Goal: Ask a question: Seek information or help from site administrators or community

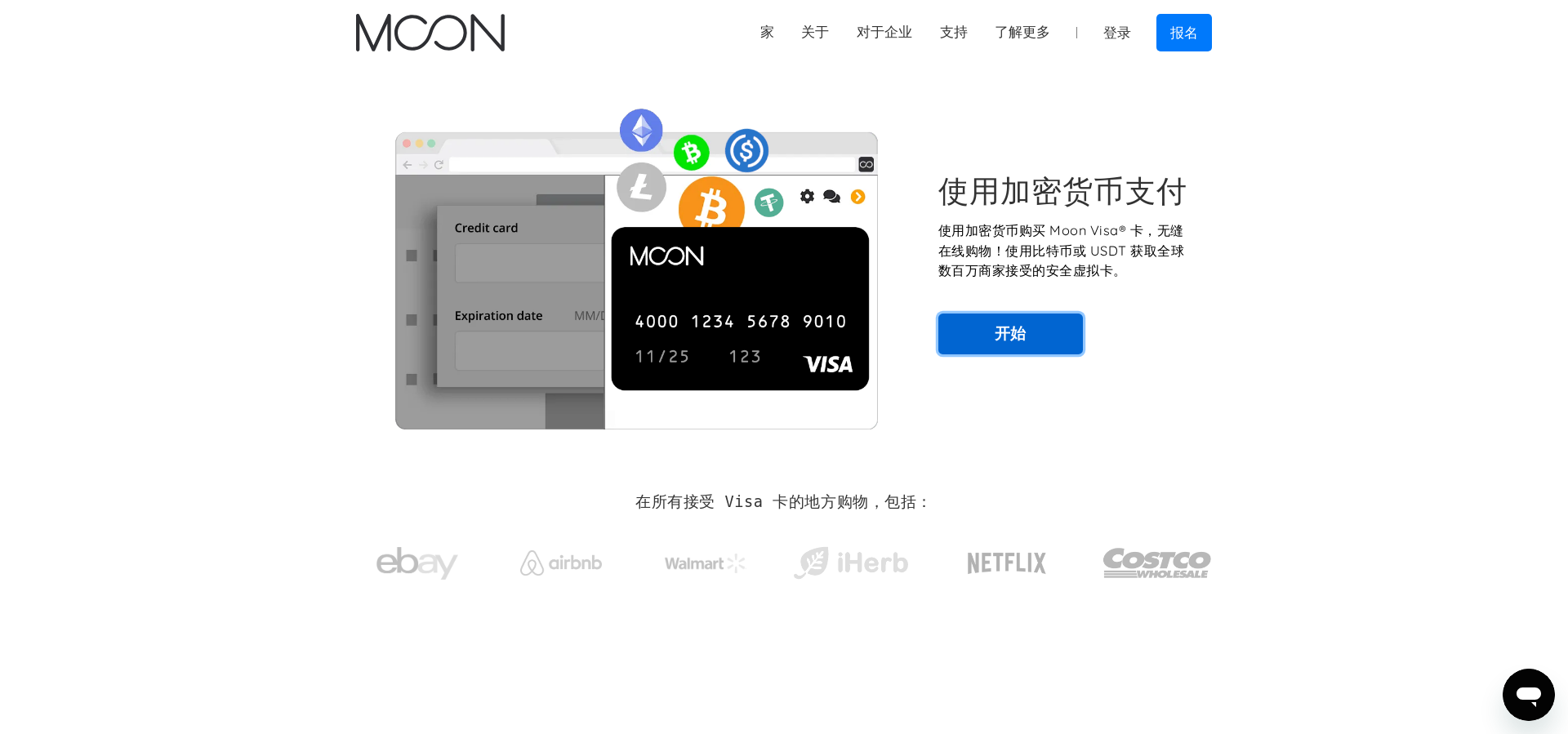
click at [1042, 340] on link "开始" at bounding box center [1009, 333] width 144 height 41
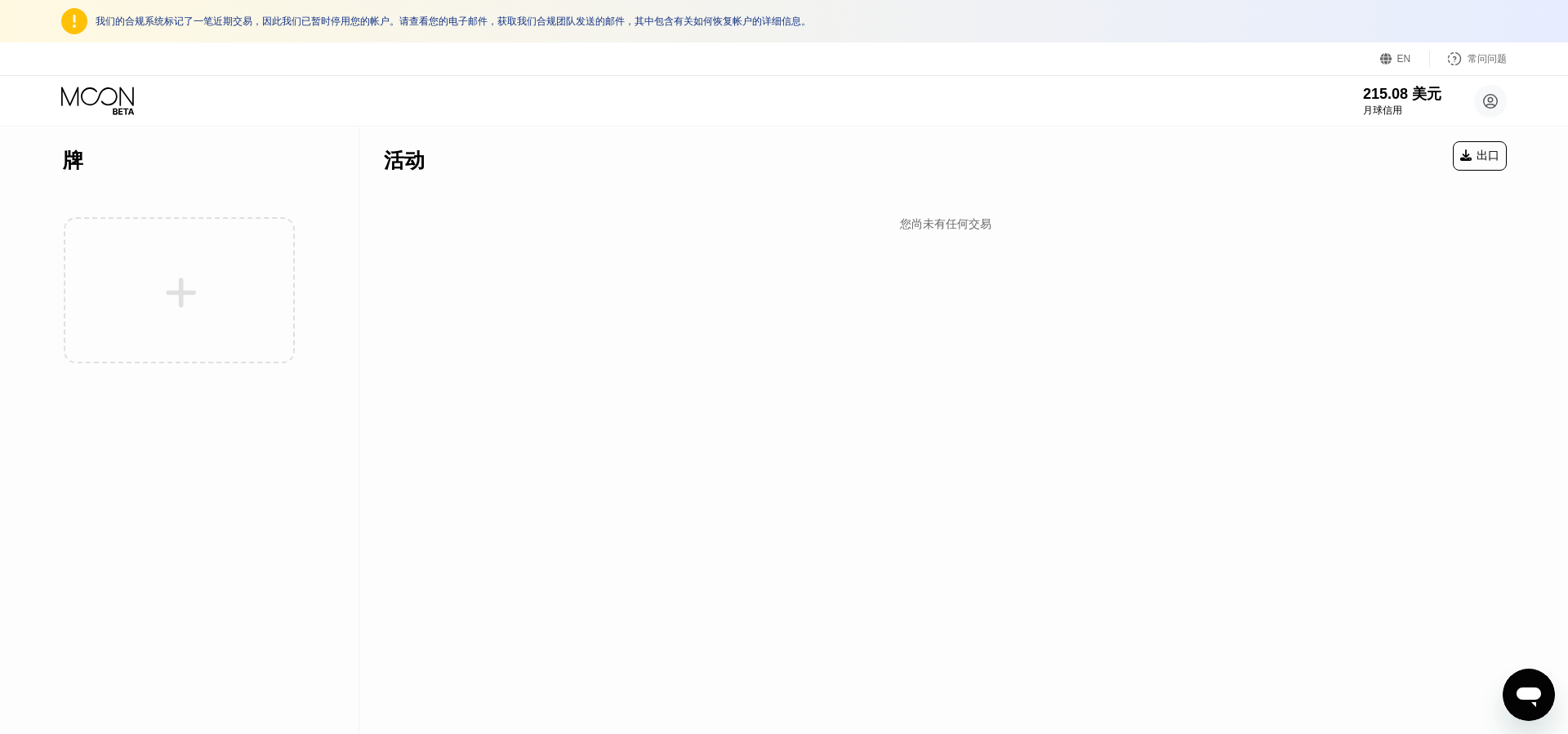
click at [1167, 299] on div "活动 出口 您尚未有任何交易" at bounding box center [945, 431] width 1172 height 607
click at [503, 22] on font "我们的合规系统标记了一笔近期交易，因此我们已暂时停用您的帐户。请查看您的电子邮件，获取我们合规团队发送的邮件，其中包含有关如何恢复帐户的详细信息。" at bounding box center [453, 21] width 715 height 11
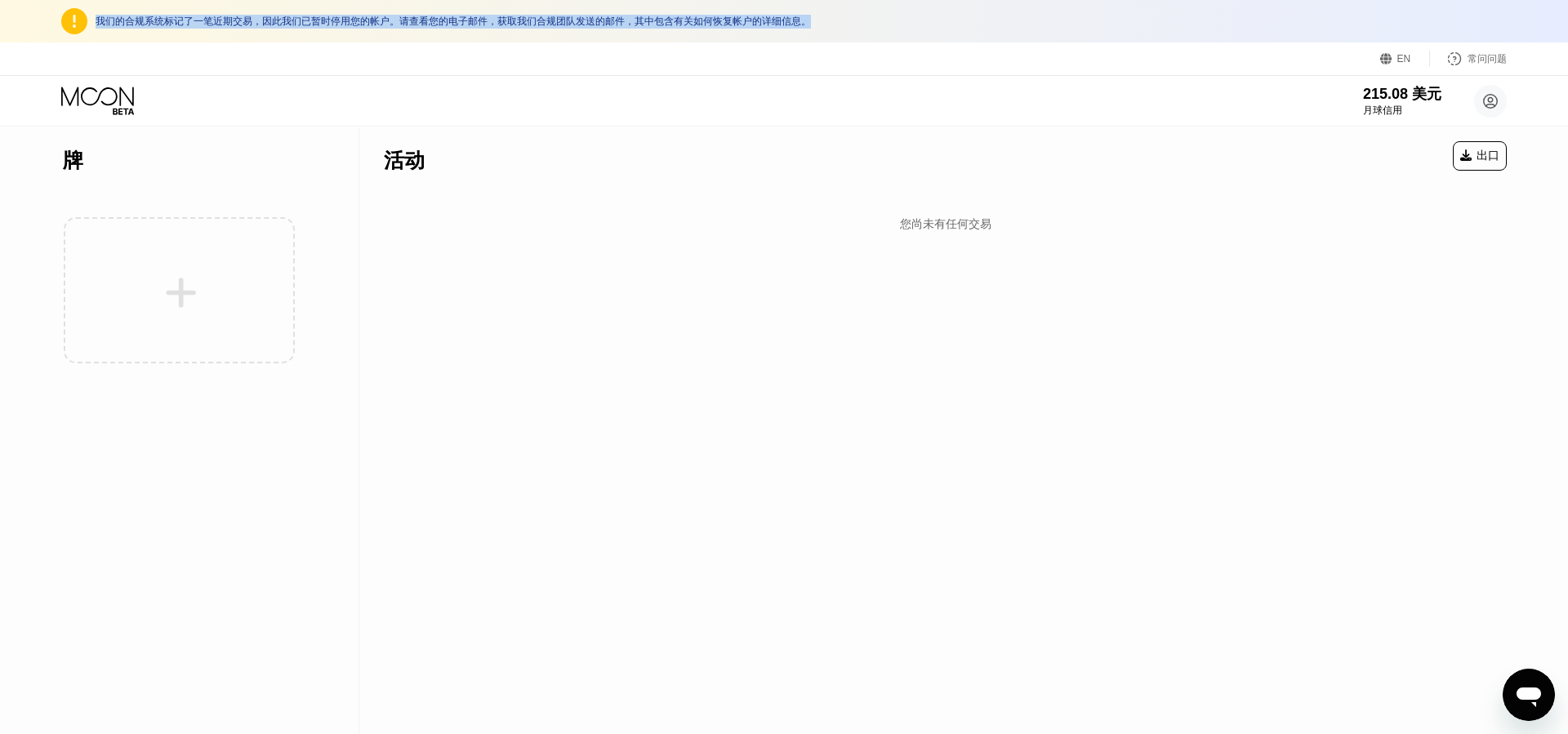
click at [503, 22] on font "我们的合规系统标记了一笔近期交易，因此我们已暂时停用您的帐户。请查看您的电子邮件，获取我们合规团队发送的邮件，其中包含有关如何恢复帐户的详细信息。" at bounding box center [453, 21] width 715 height 11
click at [509, 22] on font "我们的合规系统标记了一笔近期交易，因此我们已暂时停用您的帐户。请查看您的电子邮件，获取我们合规团队发送的邮件，其中包含有关如何恢复帐户的详细信息。" at bounding box center [453, 21] width 715 height 11
drag, startPoint x: 495, startPoint y: 25, endPoint x: 819, endPoint y: 26, distance: 324.0
click at [803, 26] on font "我们的合规系统标记了一笔近期交易，因此我们已暂时停用您的帐户。请查看您的电子邮件，获取我们合规团队发送的邮件，其中包含有关如何恢复帐户的详细信息。" at bounding box center [453, 21] width 715 height 11
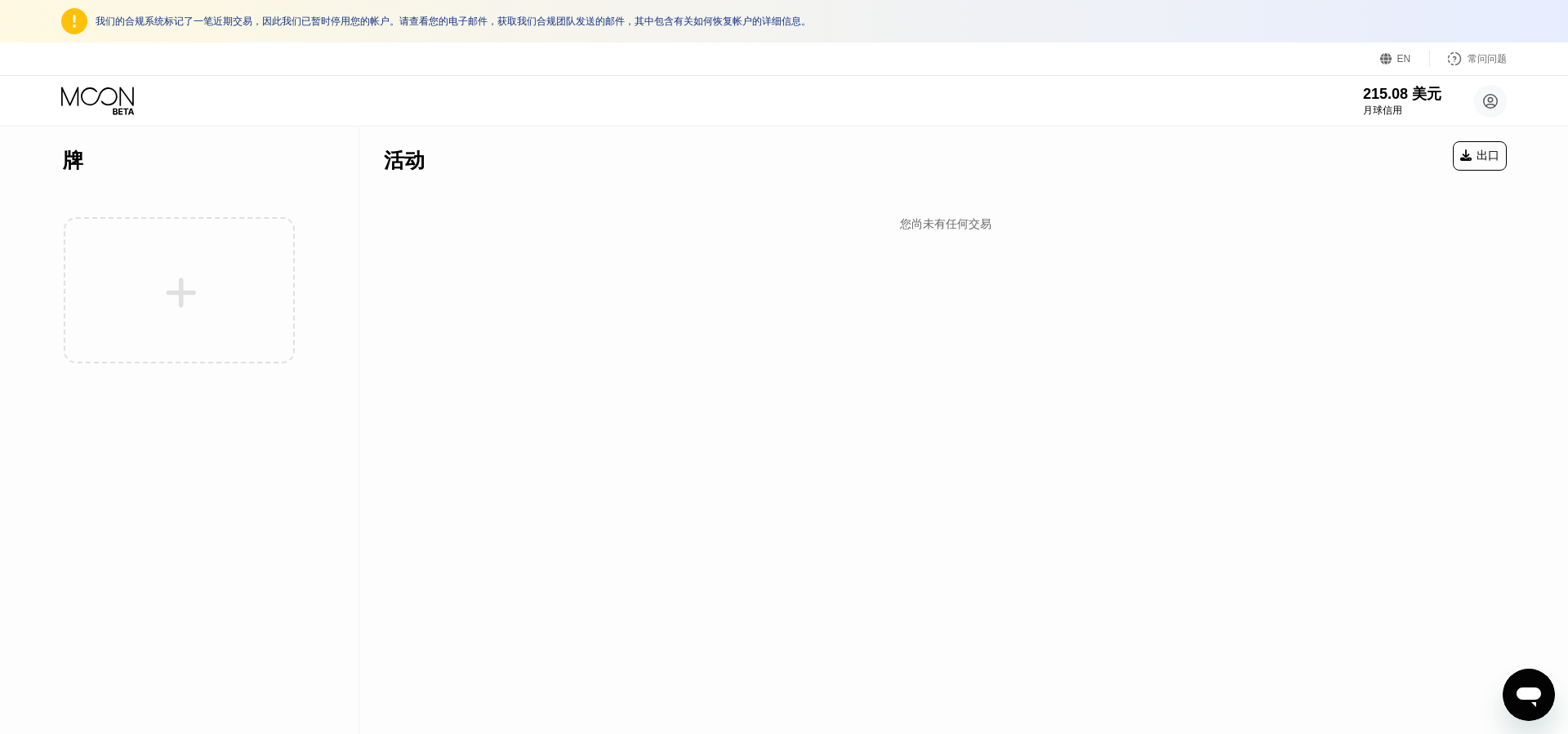
click at [846, 26] on div "我们的合规系统标记了一笔近期交易，因此我们已暂时停用您的帐户。请查看您的电子邮件，获取我们合规团队发送的邮件，其中包含有关如何恢复帐户的详细信息。" at bounding box center [801, 22] width 1411 height 14
click at [171, 301] on div at bounding box center [179, 290] width 232 height 179
click at [1521, 683] on icon "打开消息传送窗口" at bounding box center [1528, 695] width 29 height 29
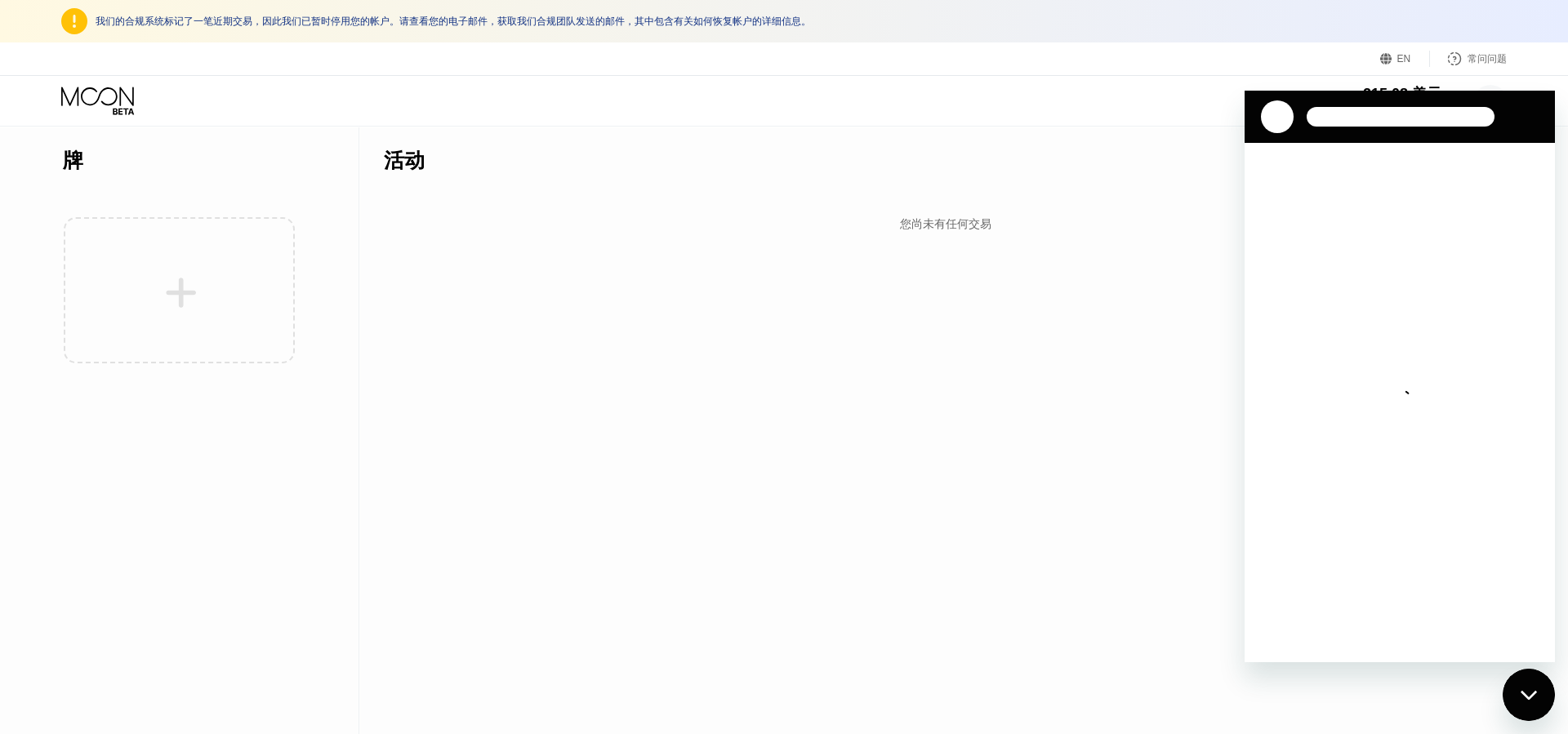
click at [190, 24] on font "我们的合规系统标记了一笔近期交易，因此我们已暂时停用您的帐户。请查看您的电子邮件，获取我们合规团队发送的邮件，其中包含有关如何恢复帐户的详细信息。" at bounding box center [453, 21] width 715 height 11
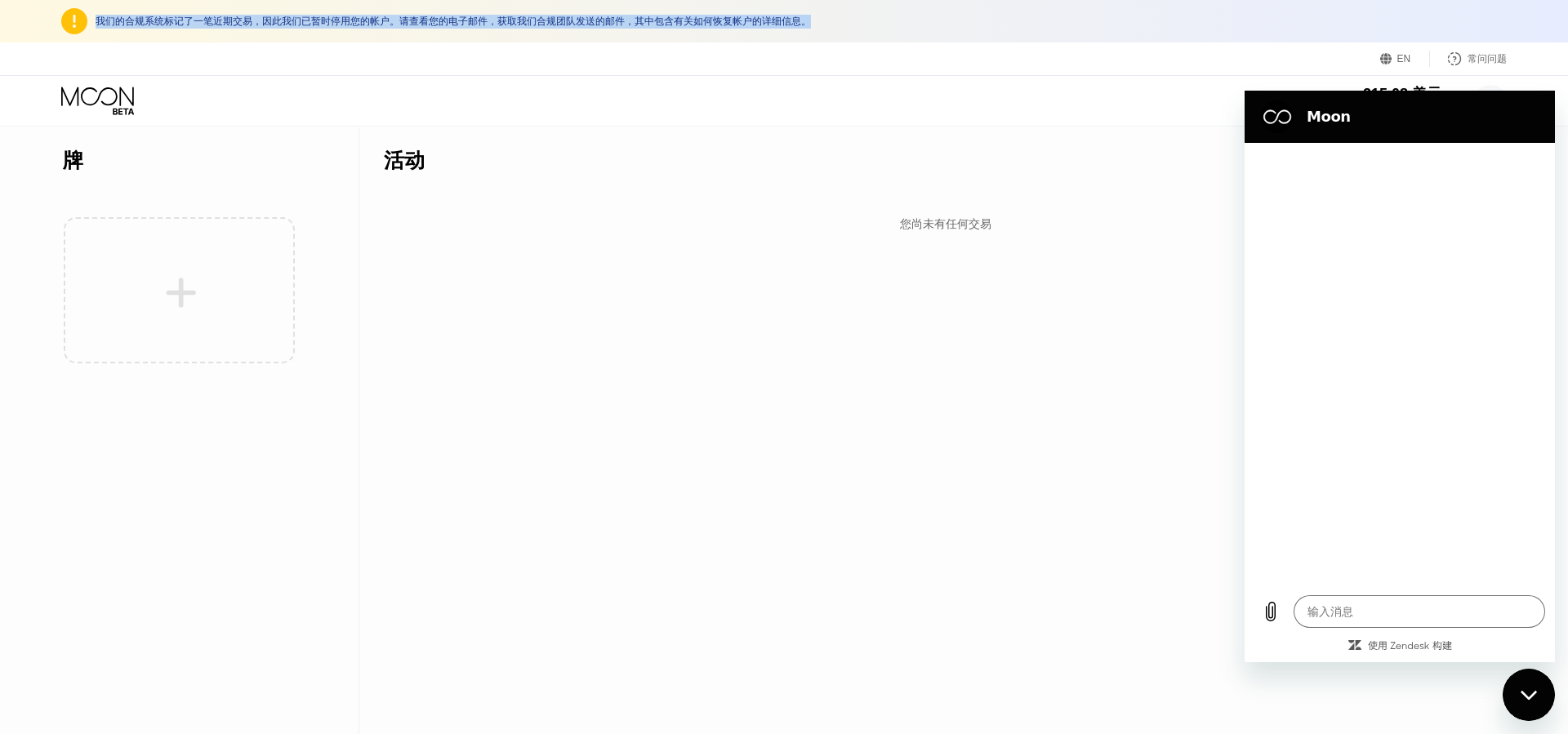
click at [190, 24] on font "我们的合规系统标记了一笔近期交易，因此我们已暂时停用您的帐户。请查看您的电子邮件，获取我们合规团队发送的邮件，其中包含有关如何恢复帐户的详细信息。" at bounding box center [453, 21] width 715 height 11
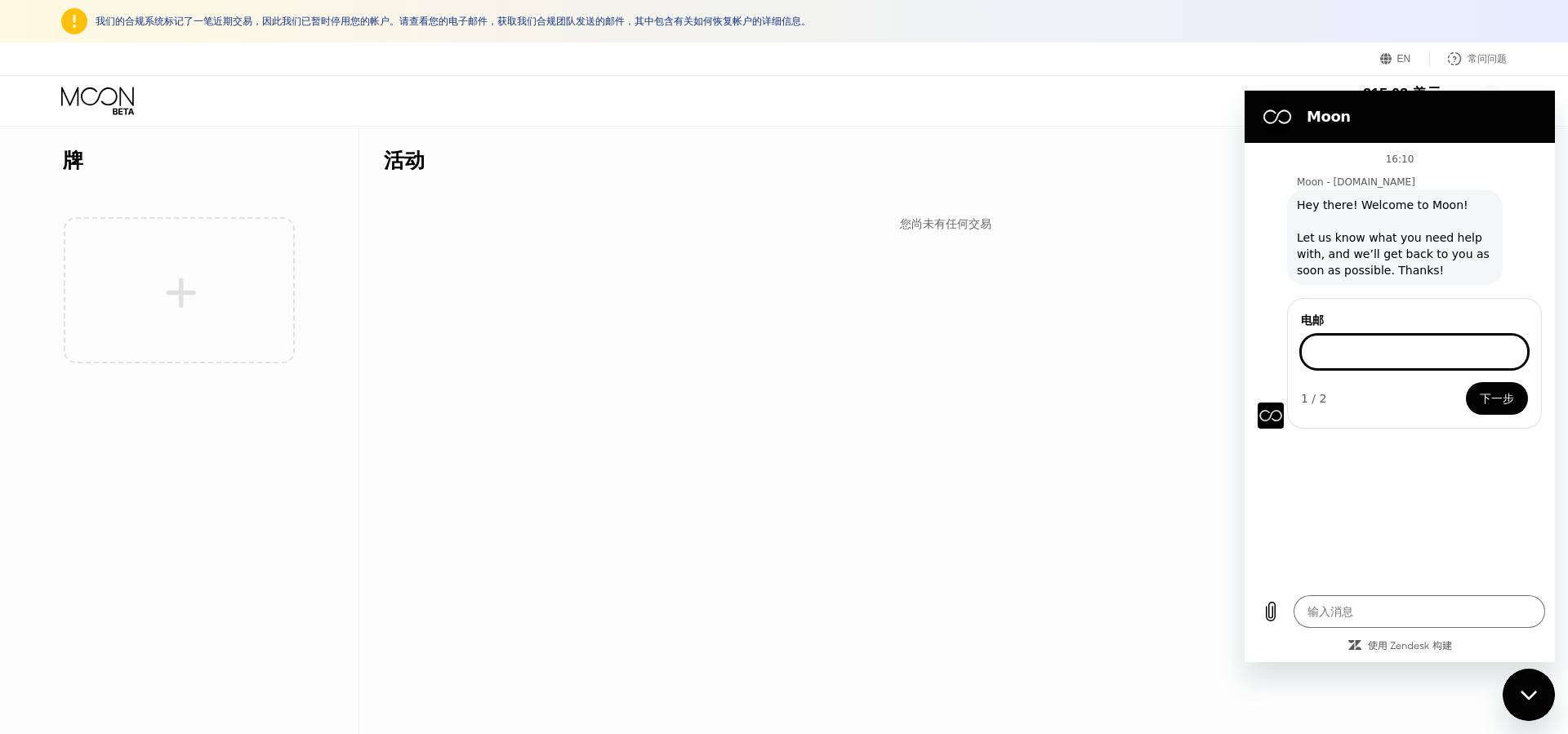
click at [885, 85] on div "215.08 美元 月球信用 装疯卖傻专家 wangliao523@gmail.com  家 设置 支持 职业发展 关于我们 登出 隐私政策 条款" at bounding box center [784, 101] width 1568 height 50
click at [1392, 59] on div "EN" at bounding box center [1388, 59] width 16 height 16
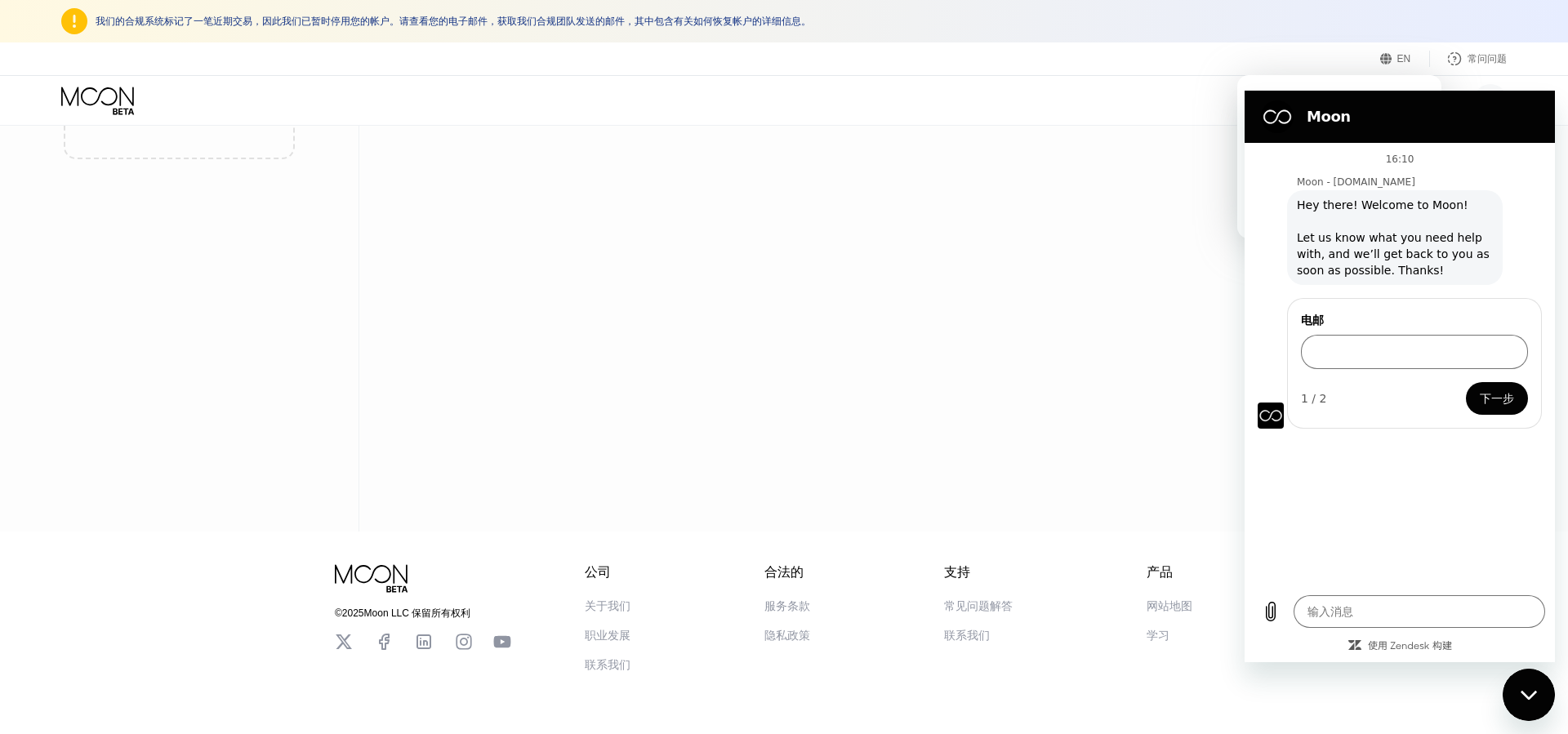
scroll to position [186, 0]
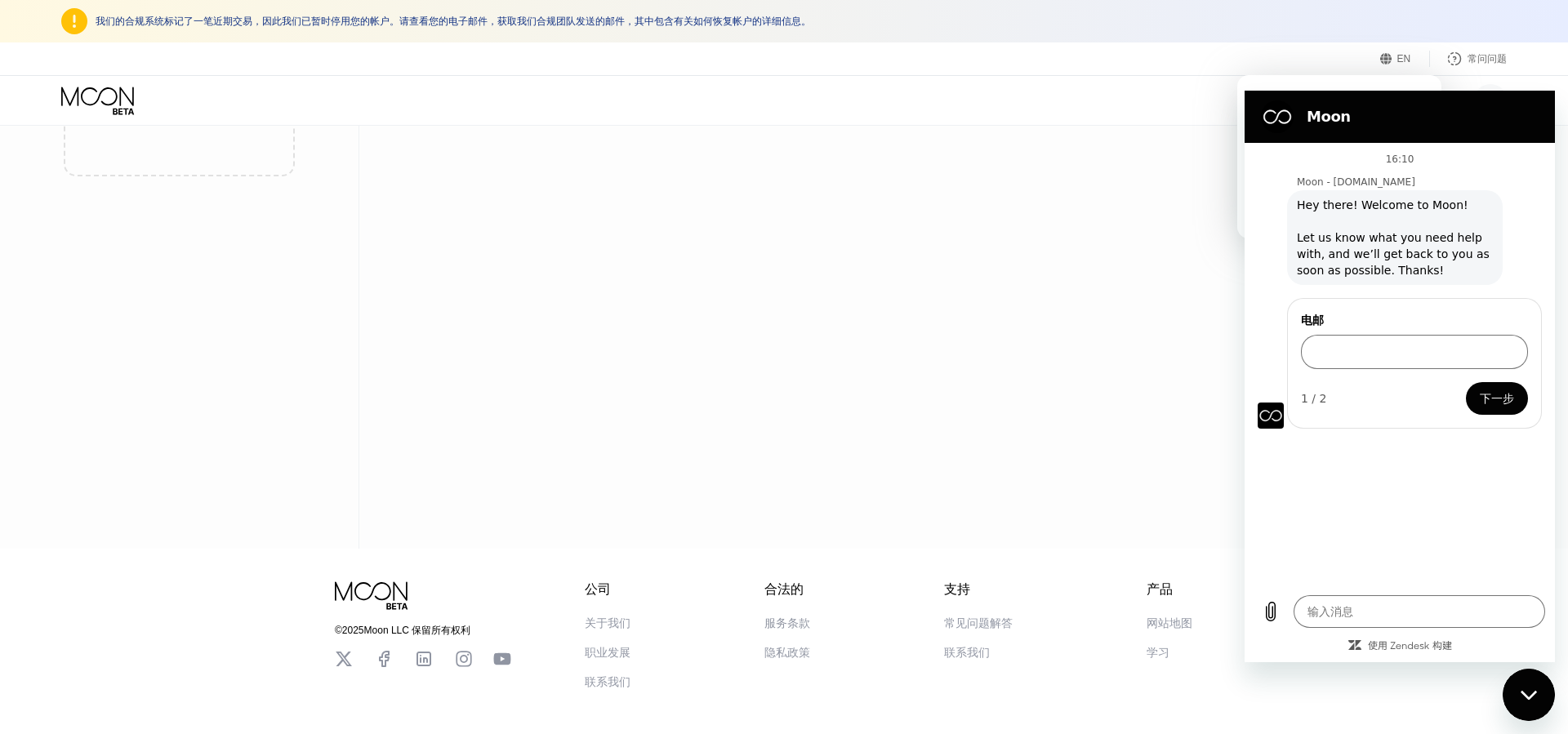
click at [1533, 690] on icon "关闭消息传送窗口" at bounding box center [1529, 695] width 17 height 10
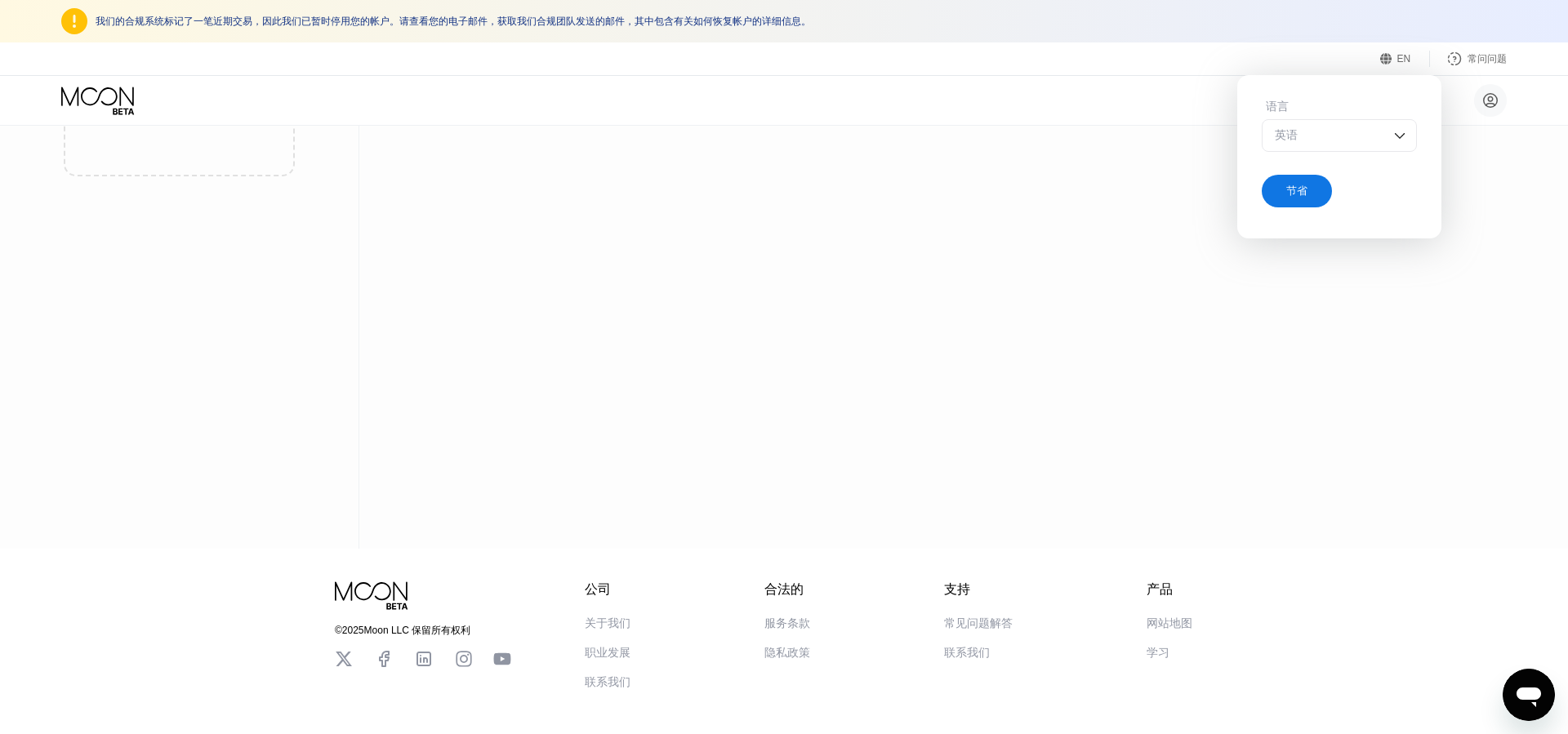
click at [1403, 138] on img at bounding box center [1399, 136] width 16 height 16
click at [1460, 168] on div "活动 出口 您尚未有任何交易" at bounding box center [945, 244] width 1172 height 608
click at [1482, 54] on font "常问问题" at bounding box center [1486, 58] width 39 height 11
click at [1082, 239] on div "活动 出口 您尚未有任何交易" at bounding box center [945, 244] width 1172 height 608
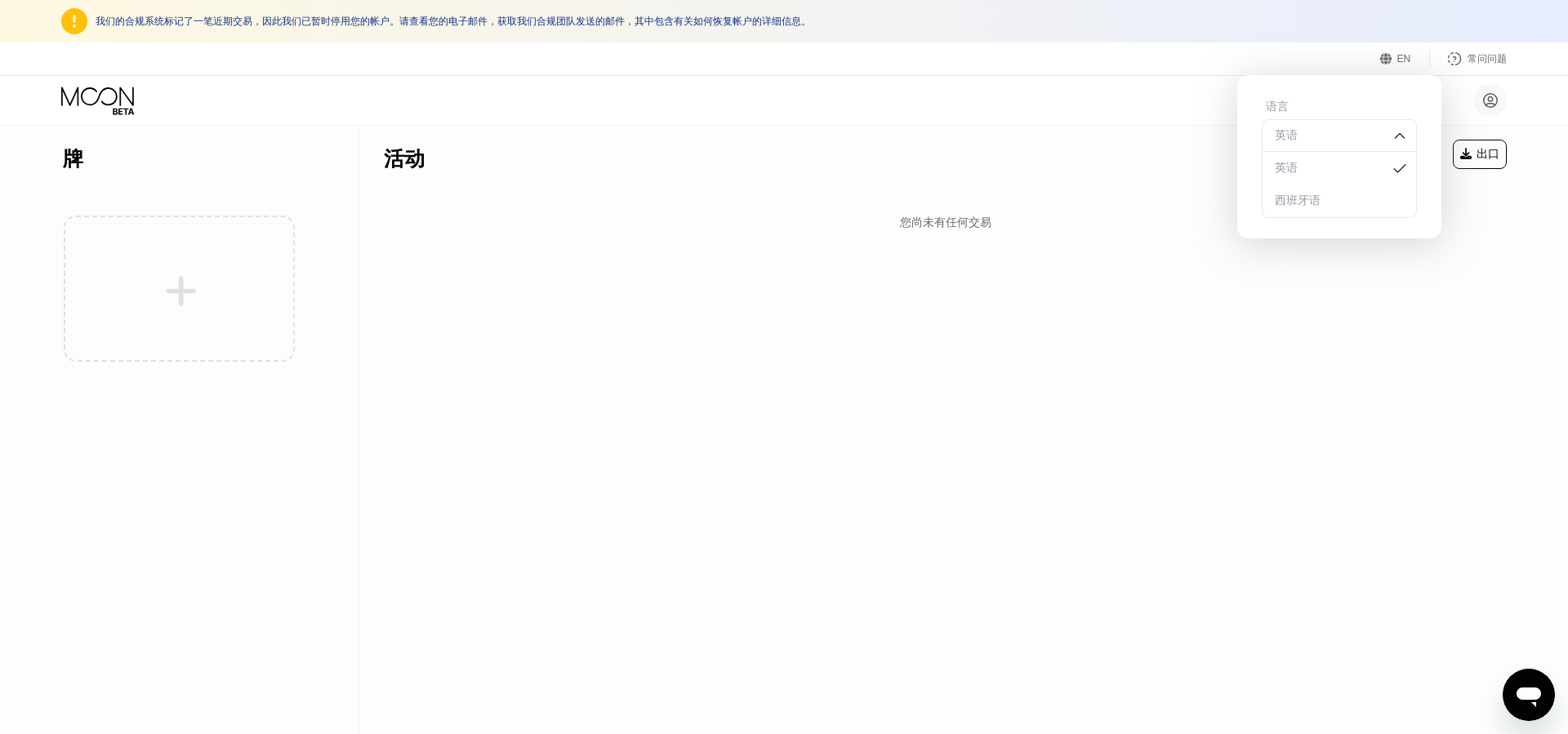
scroll to position [0, 0]
click at [73, 98] on icon at bounding box center [98, 96] width 73 height 19
click at [152, 297] on div at bounding box center [179, 288] width 232 height 179
click at [117, 98] on icon at bounding box center [98, 96] width 73 height 19
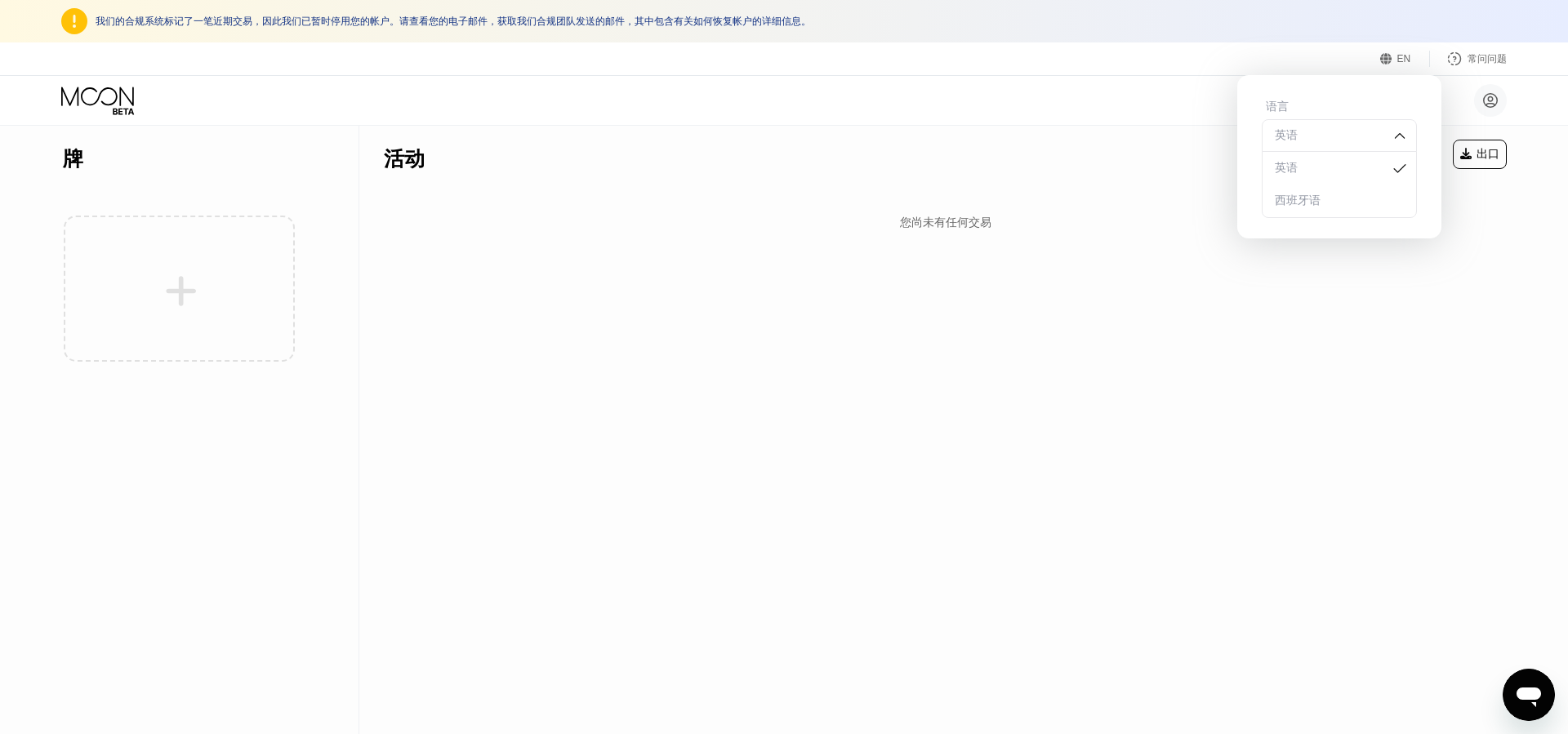
click at [117, 98] on icon at bounding box center [98, 96] width 73 height 19
click at [116, 97] on icon at bounding box center [98, 96] width 73 height 19
click at [1484, 66] on div "常问问题" at bounding box center [1486, 60] width 39 height 14
click at [1493, 159] on font "出口" at bounding box center [1488, 153] width 22 height 13
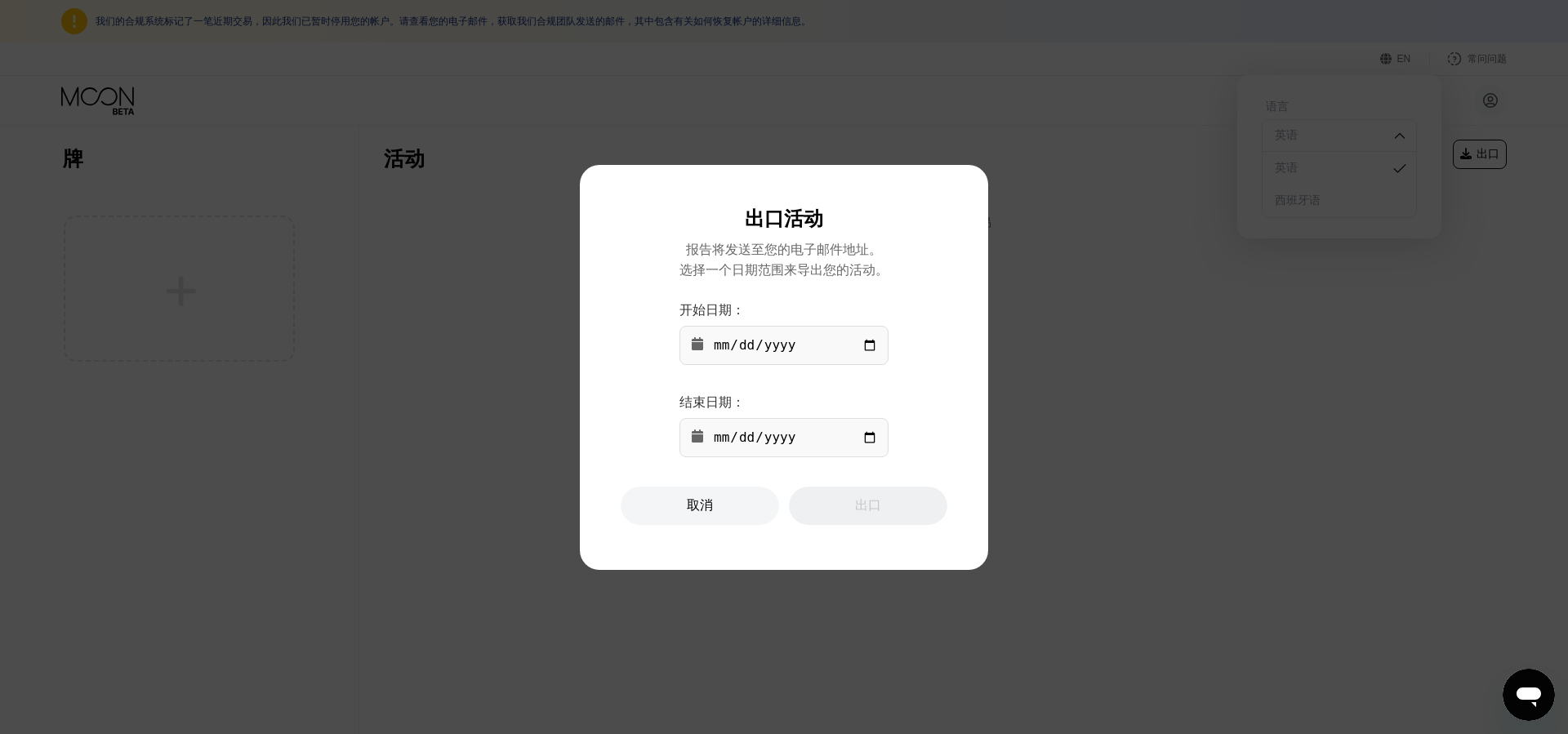
click at [591, 326] on div at bounding box center [784, 367] width 1568 height 734
click at [597, 92] on div at bounding box center [784, 367] width 1568 height 734
click at [148, 221] on div at bounding box center [784, 367] width 1568 height 734
click at [695, 512] on font "取消" at bounding box center [699, 505] width 26 height 14
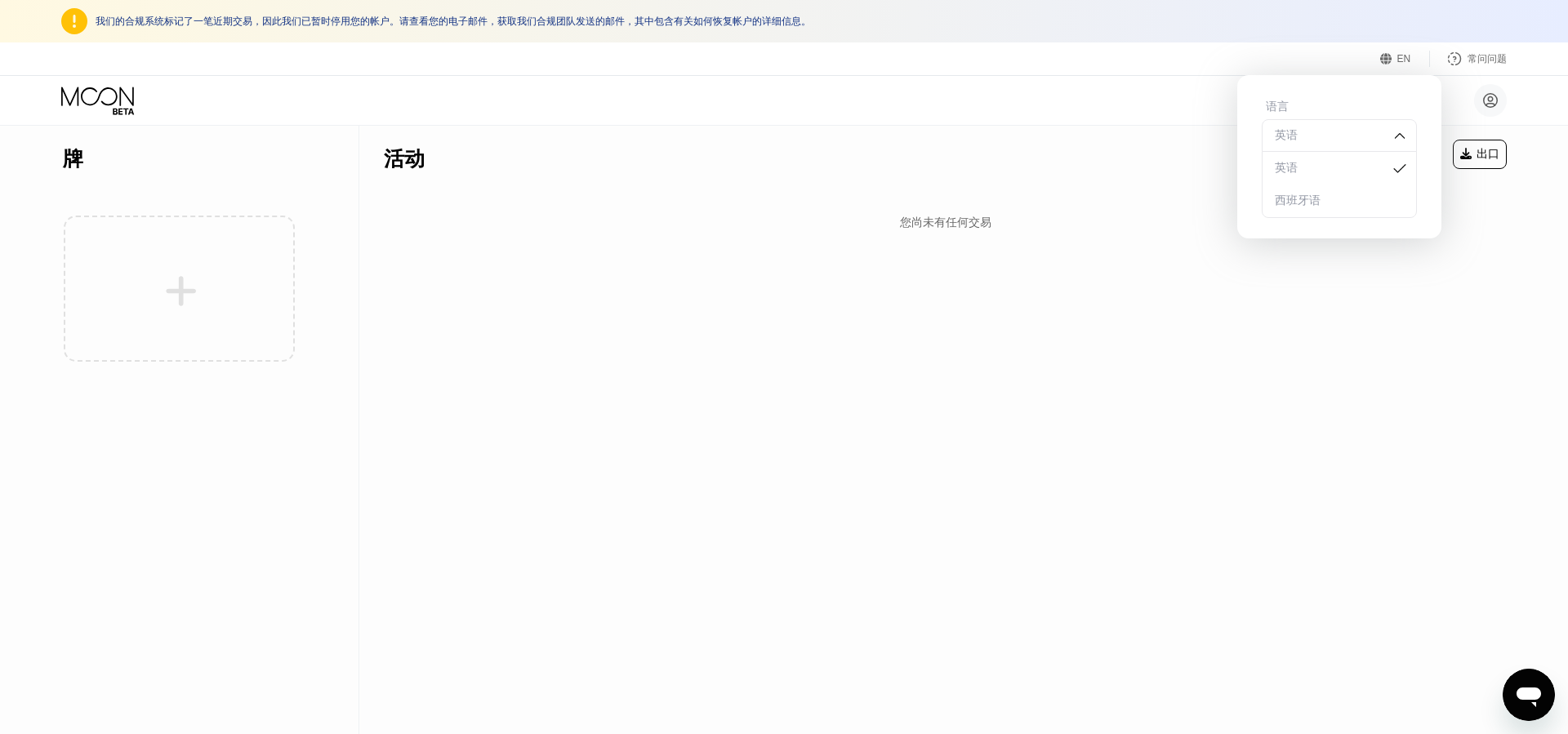
click at [1512, 684] on div "打开消息传送窗口" at bounding box center [1528, 694] width 49 height 49
type textarea "x"
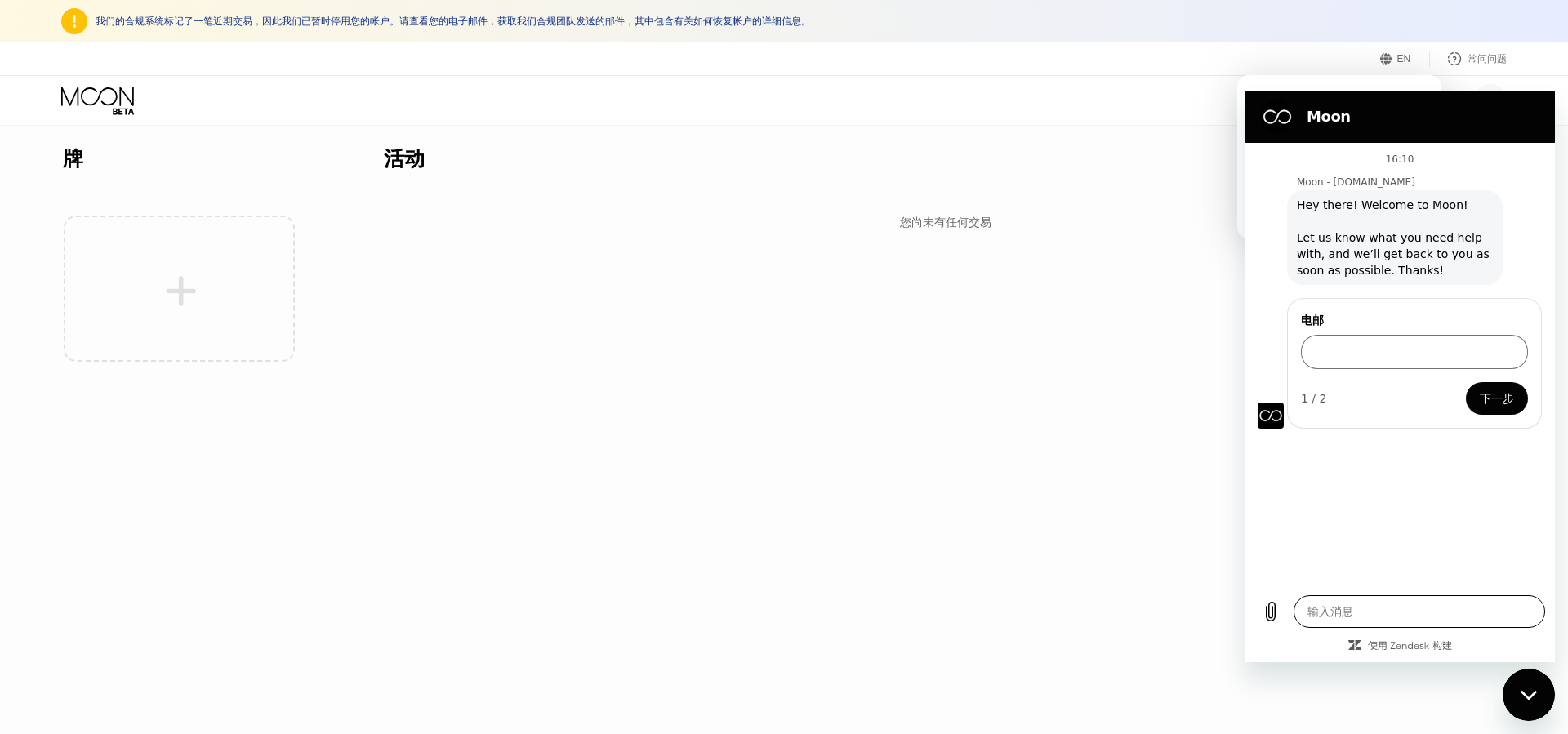
click at [1383, 604] on textarea at bounding box center [1419, 611] width 251 height 33
click at [1374, 360] on input "电邮" at bounding box center [1413, 352] width 227 height 35
click at [1352, 363] on input "电邮" at bounding box center [1413, 352] width 227 height 35
type input "wangliao523@gmail.com"
click at [1519, 409] on button "下一步" at bounding box center [1496, 399] width 62 height 33
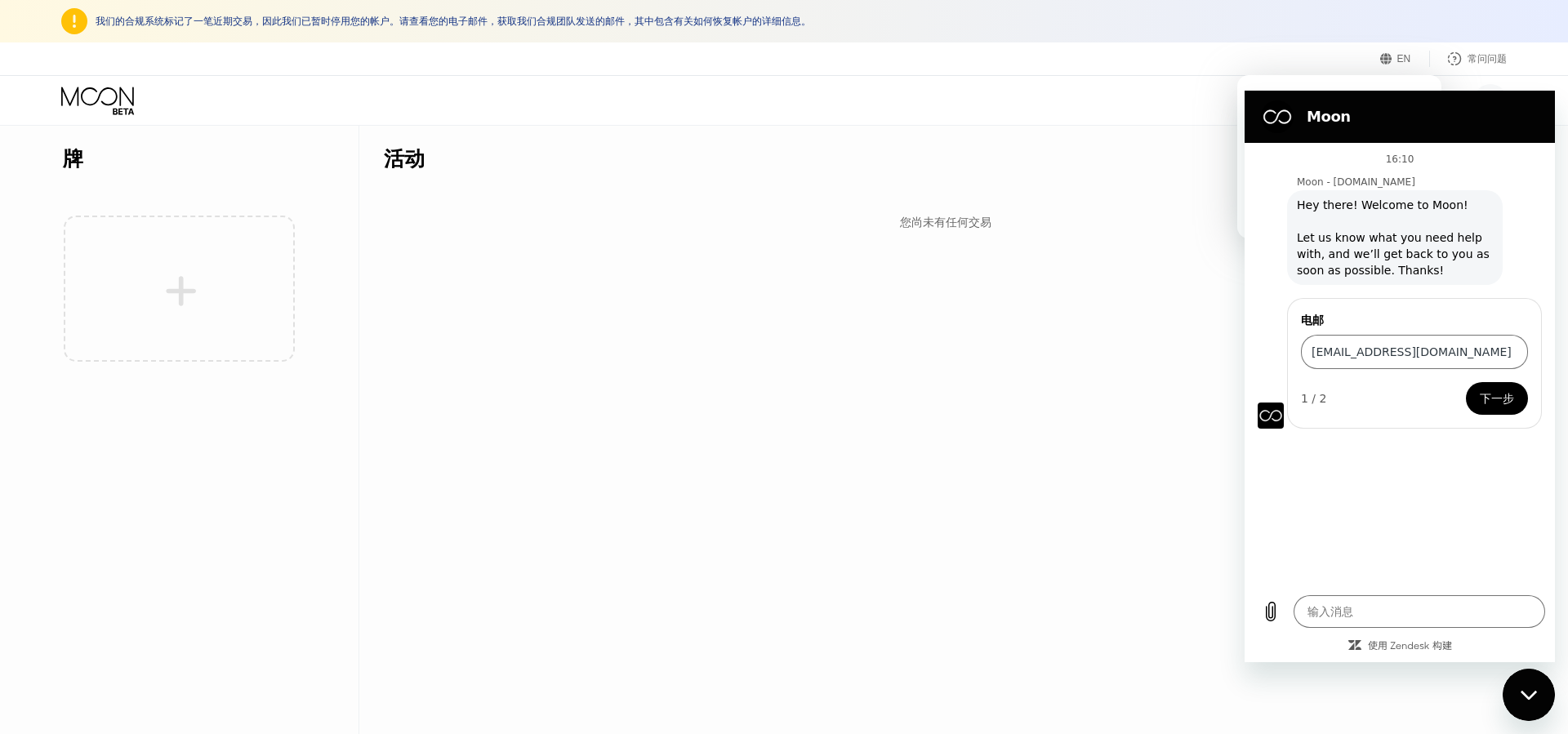
type textarea "x"
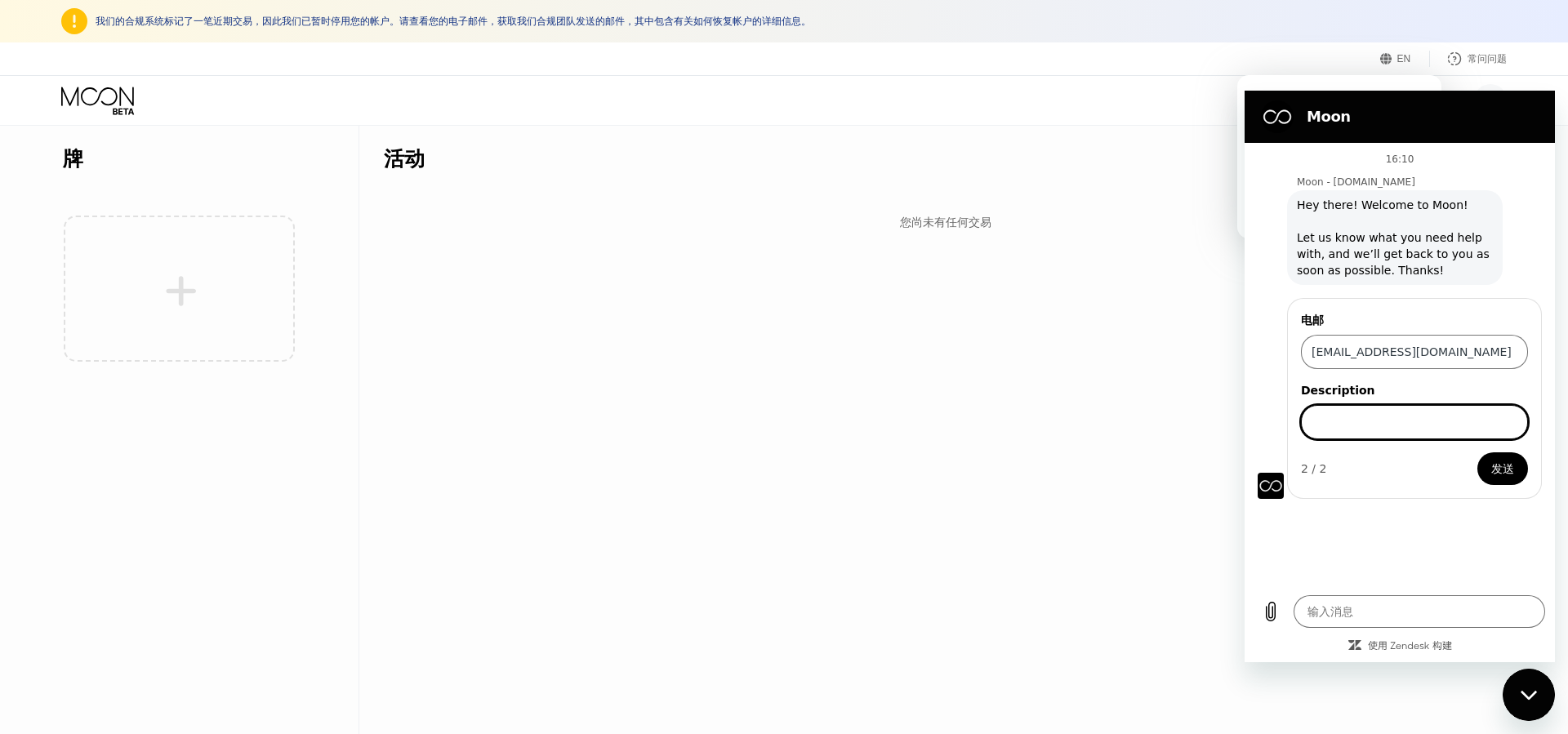
click at [1501, 471] on span "发送" at bounding box center [1502, 468] width 22 height 20
type input "?"
click at [1521, 475] on button "发送" at bounding box center [1502, 469] width 51 height 33
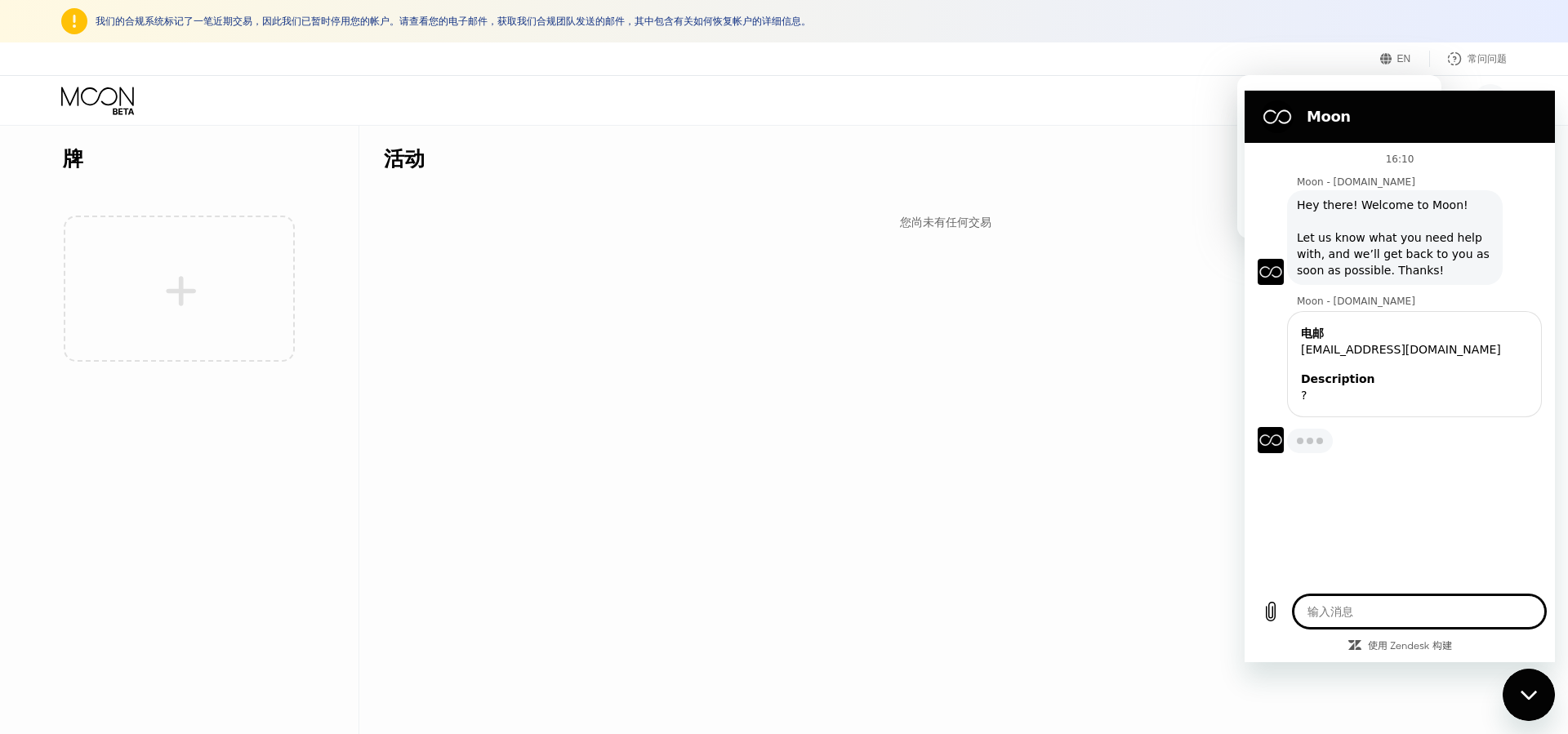
click at [1437, 610] on textarea at bounding box center [1419, 611] width 251 height 33
type textarea "x"
type textarea "ß"
type textarea "x"
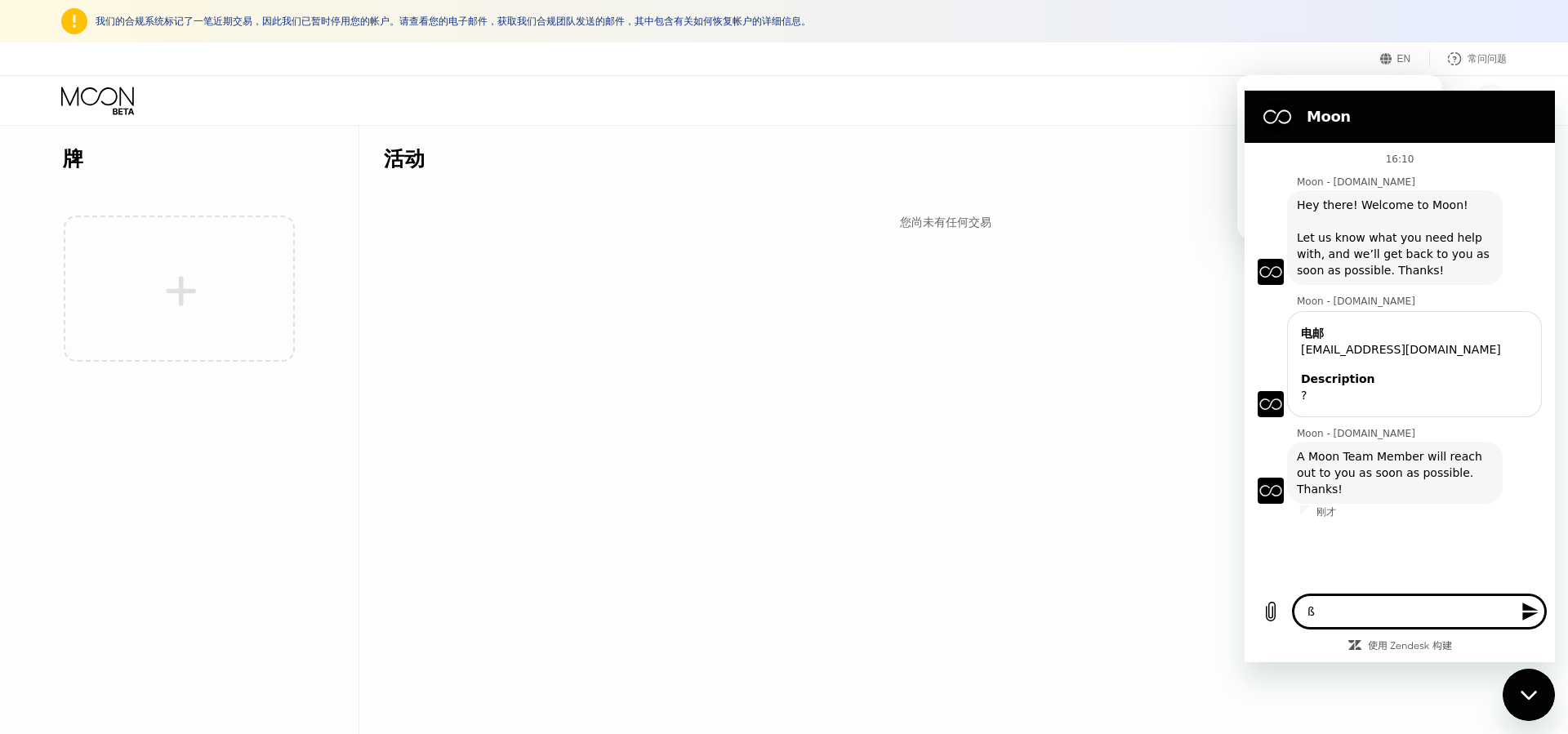
click at [1388, 617] on textarea "ß" at bounding box center [1419, 611] width 251 height 33
type textarea "x"
click at [1350, 610] on textarea at bounding box center [1419, 611] width 251 height 33
paste textarea "Hurry up and unblock me"
type textarea "Hurry up and unblock me"
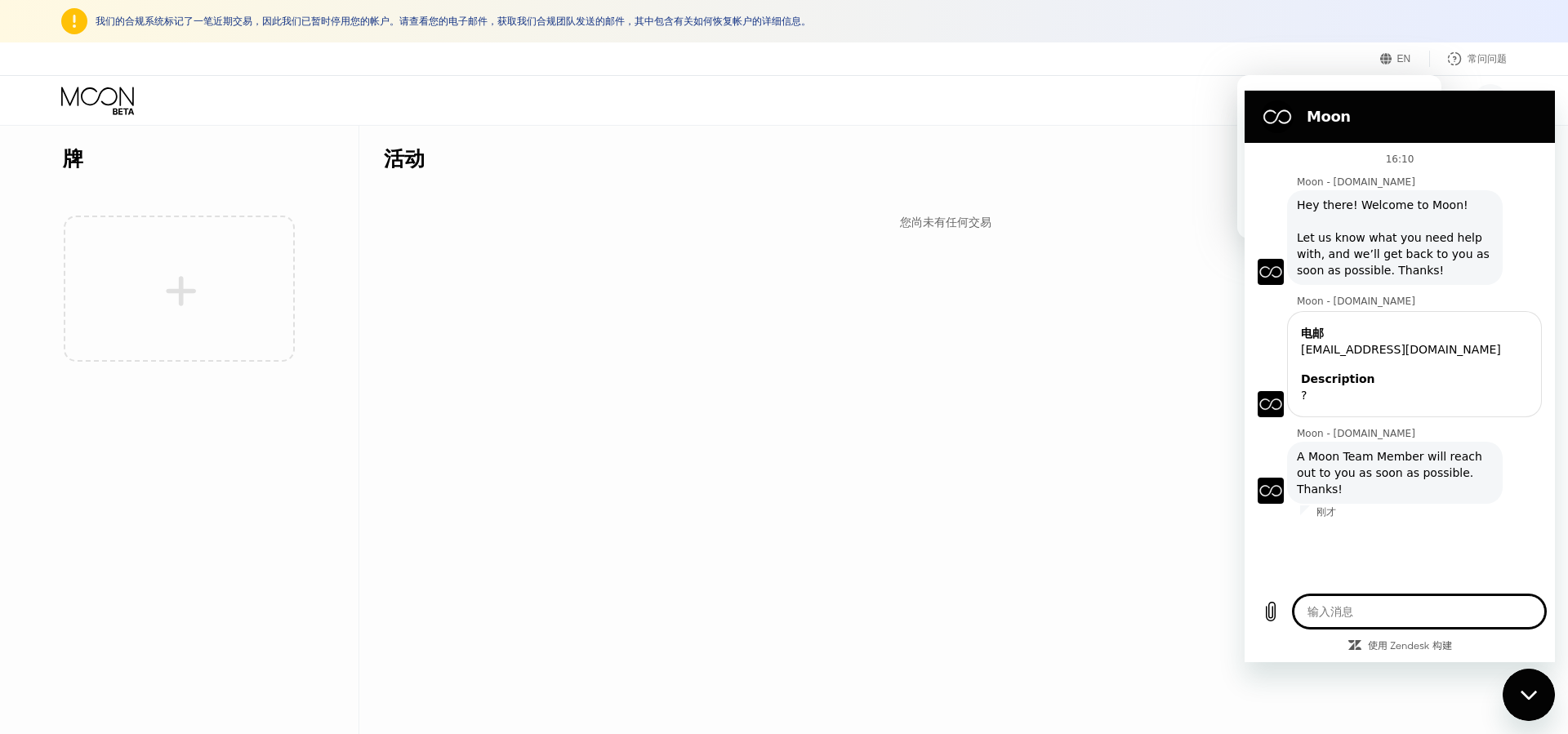
type textarea "x"
type textarea "Hurry up and unblock m"
type textarea "x"
type textarea "Hurry up and unblock"
type textarea "x"
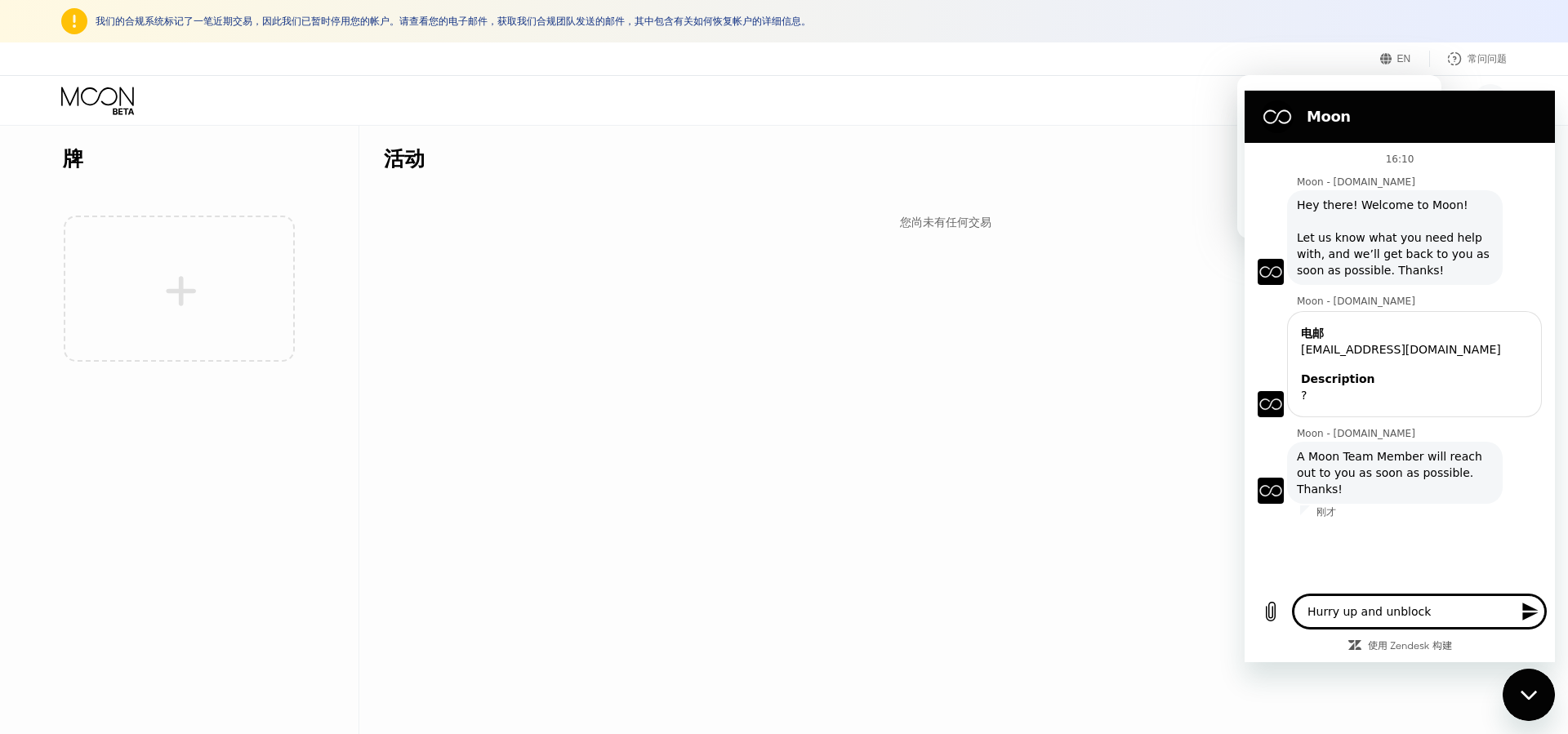
type textarea "Hurry up and unblock m"
type textarea "x"
type textarea "Hurry up and unblock my"
type textarea "x"
type textarea "Hurry up and unblock my"
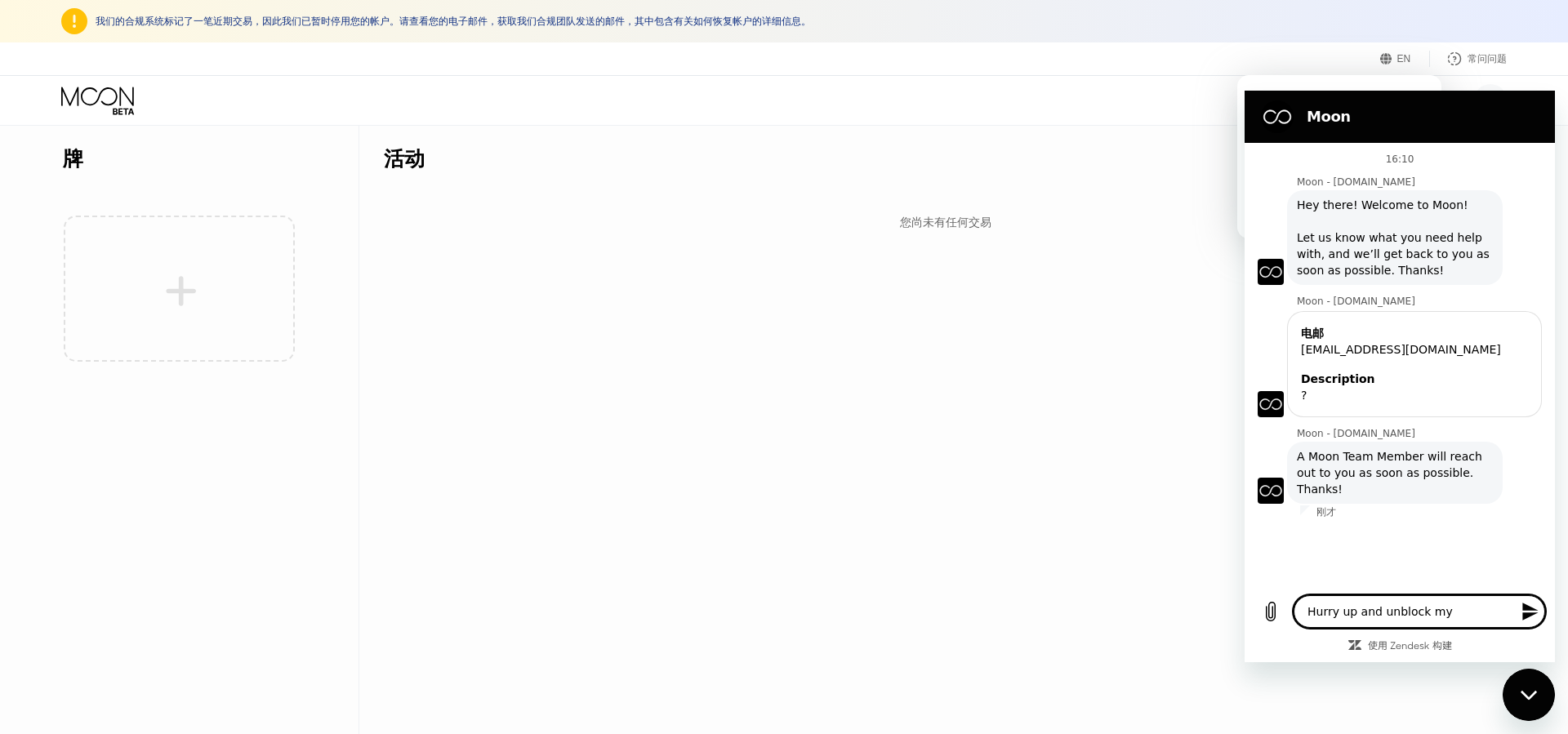
type textarea "x"
type textarea "Hurry up and unblock my a"
type textarea "x"
type textarea "Hurry up and unblock my ac"
type textarea "x"
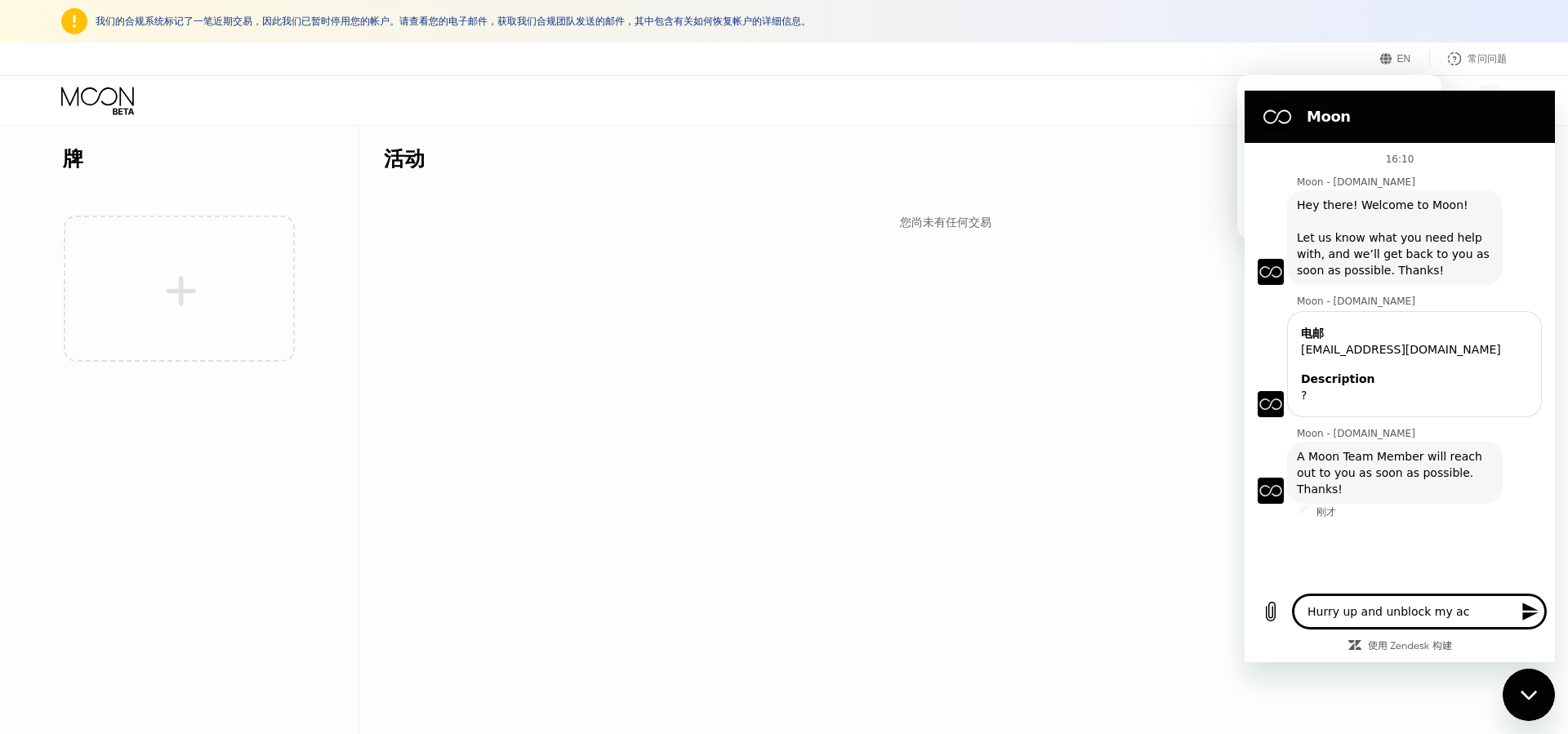
type textarea "Hurry up and unblock my acc"
type textarea "x"
type textarea "Hurry up and unblock my acco"
type textarea "x"
type textarea "Hurry up and unblock my accou"
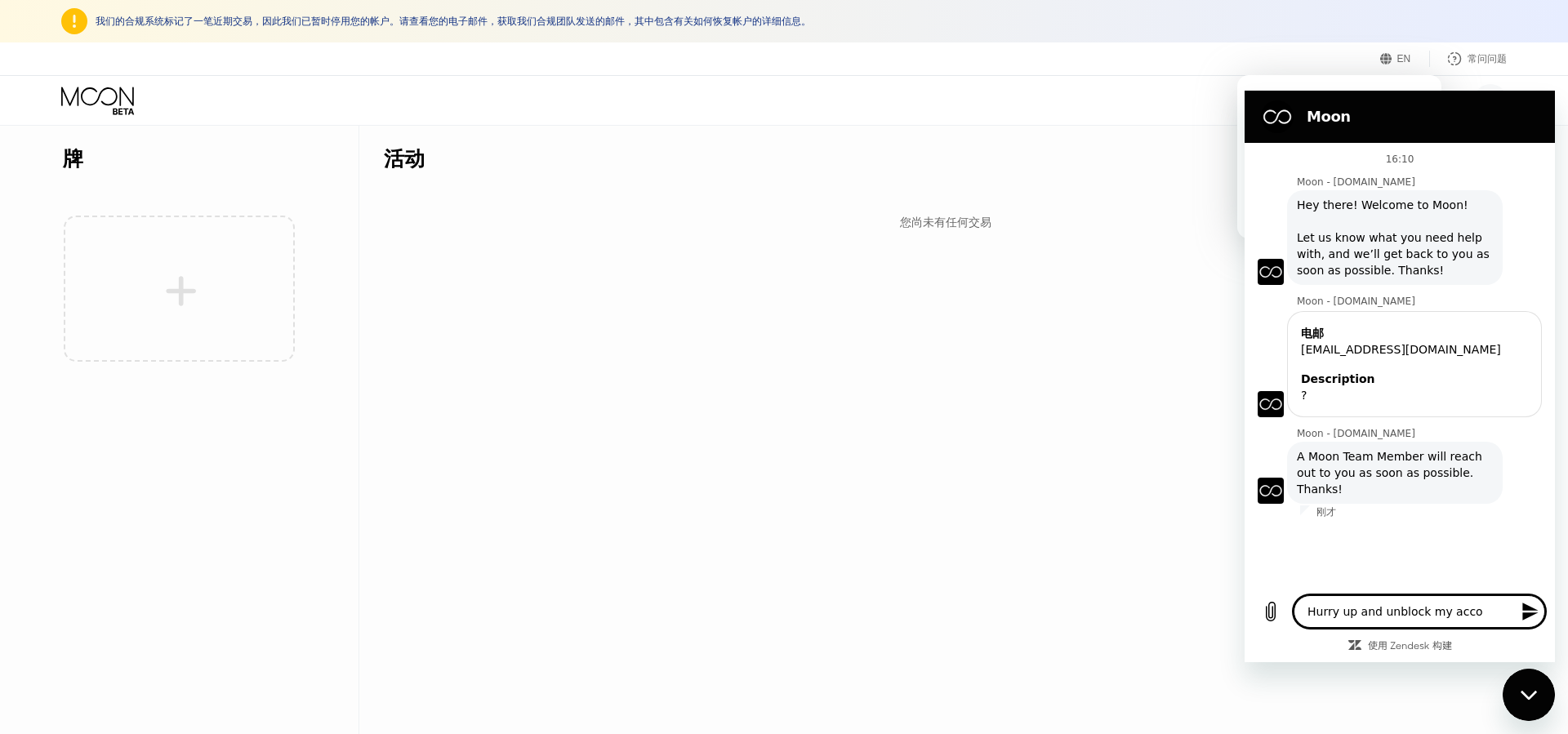
type textarea "x"
type textarea "Hurry up and unblock my accoun"
type textarea "x"
type textarea "Hurry up and unblock my account"
type textarea "x"
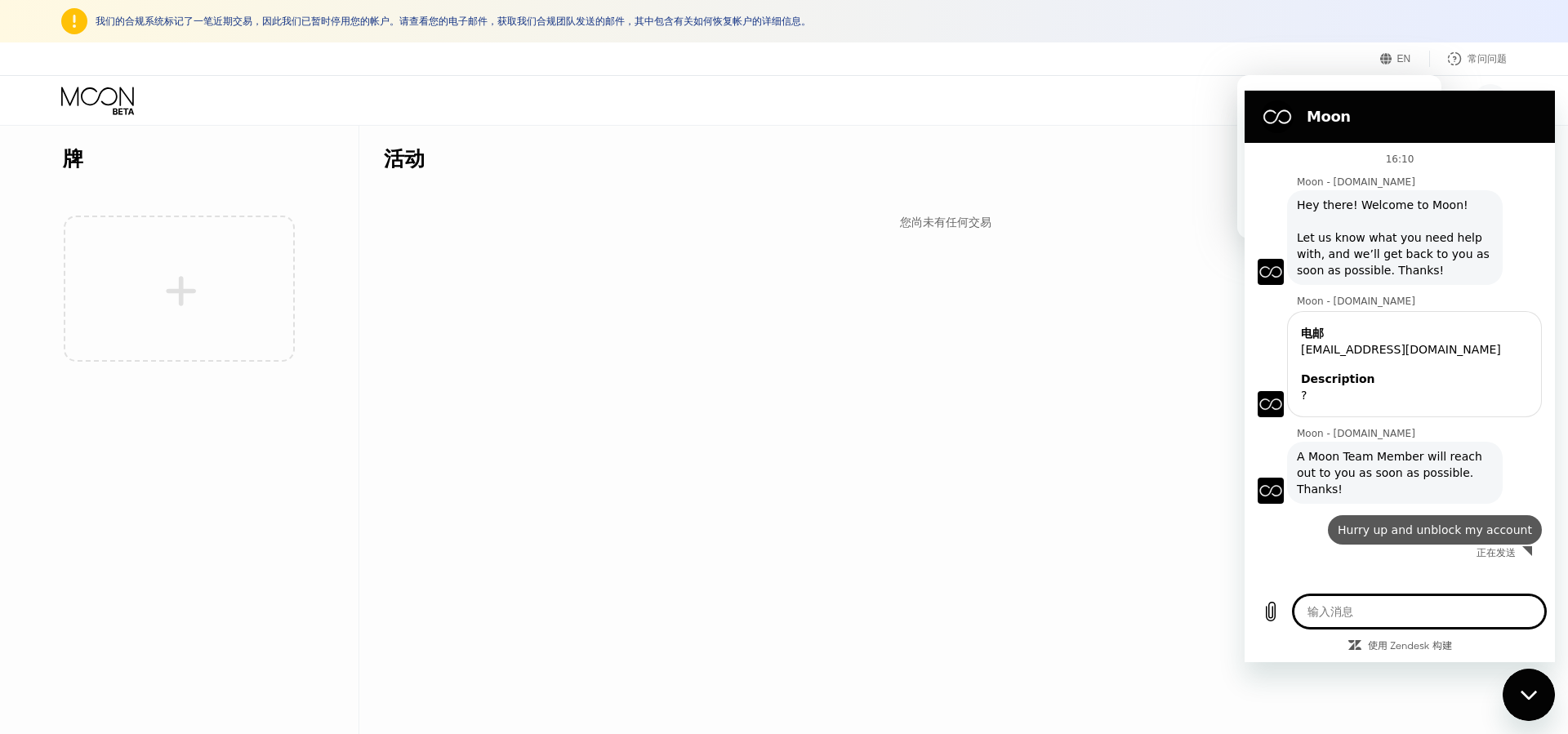
type textarea "x"
type textarea "o"
type textarea "x"
type textarea "or"
type textarea "x"
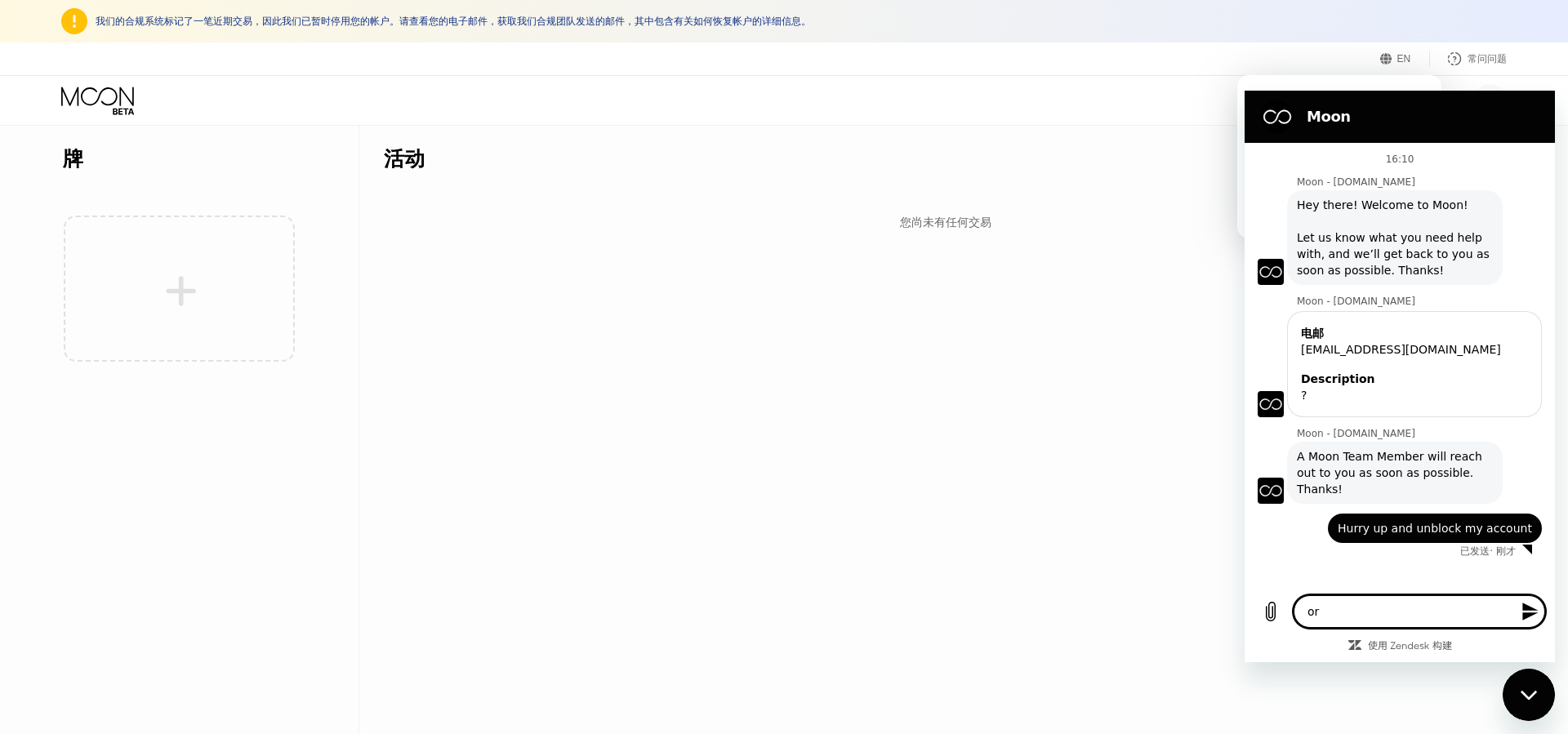
type textarea "or1"
type textarea "x"
type textarea "or1"
type textarea "x"
type textarea "or1"
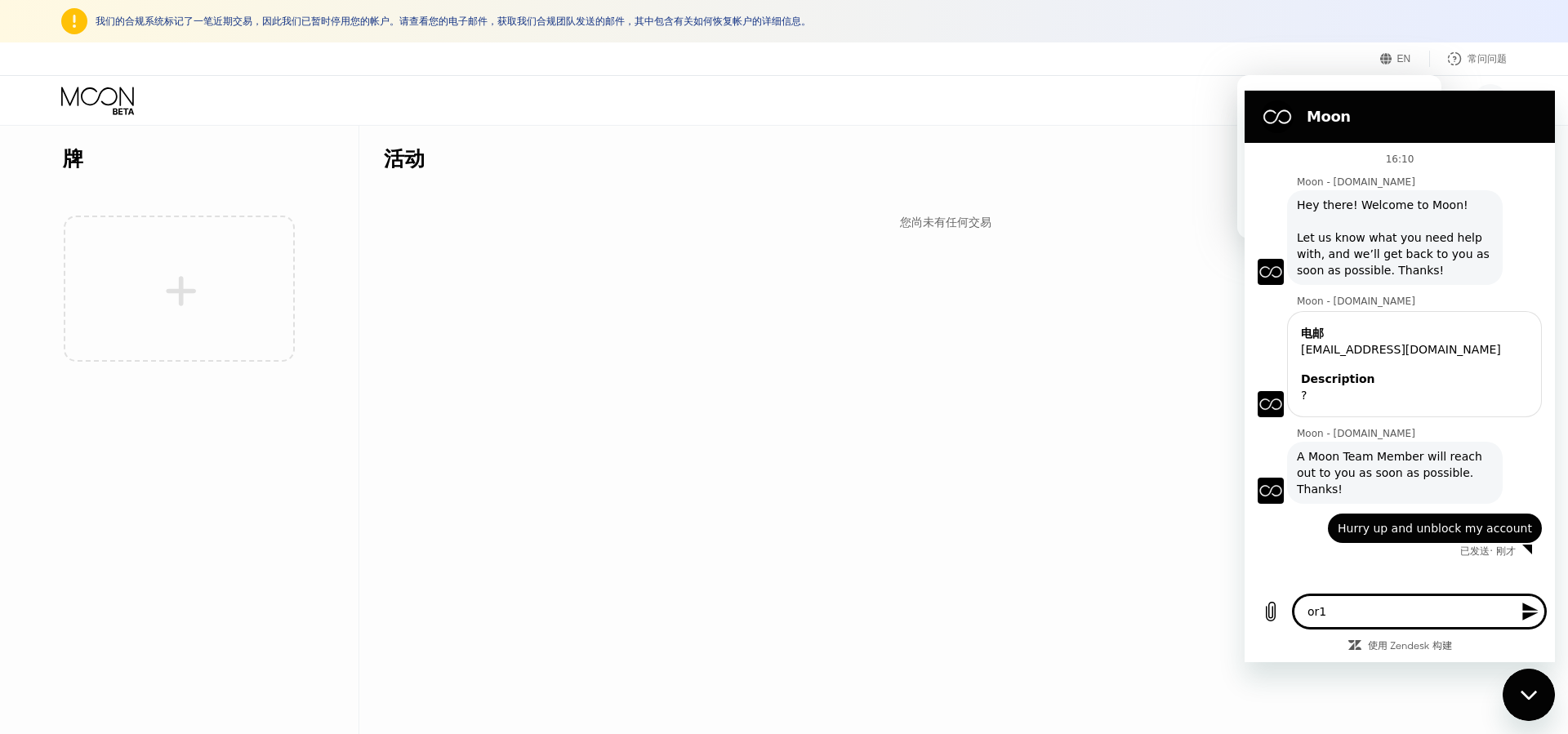
type textarea "x"
type textarea "or"
type textarea "x"
type textarea "or"
type textarea "x"
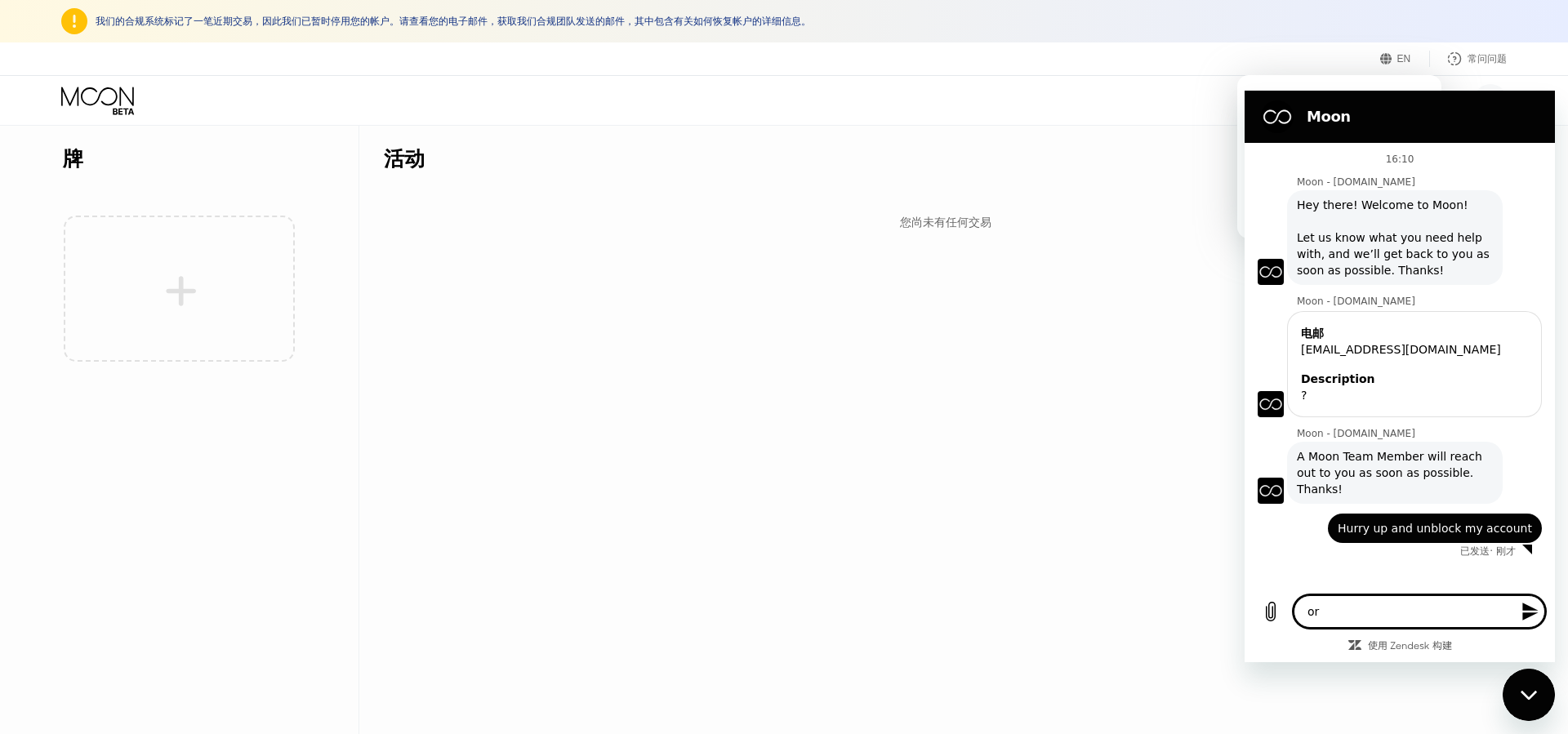
click at [1432, 556] on div "16:10 Moon - paywithmoon.com Moon - paywithmoon.com 说： Hey there! Welcome to Mo…" at bounding box center [1399, 364] width 310 height 443
click at [1358, 621] on textarea "or" at bounding box center [1419, 611] width 251 height 33
click at [1403, 623] on textarea "or" at bounding box center [1419, 611] width 251 height 33
paste textarea "For several months now, do you still have any shame? I demand a full refund."
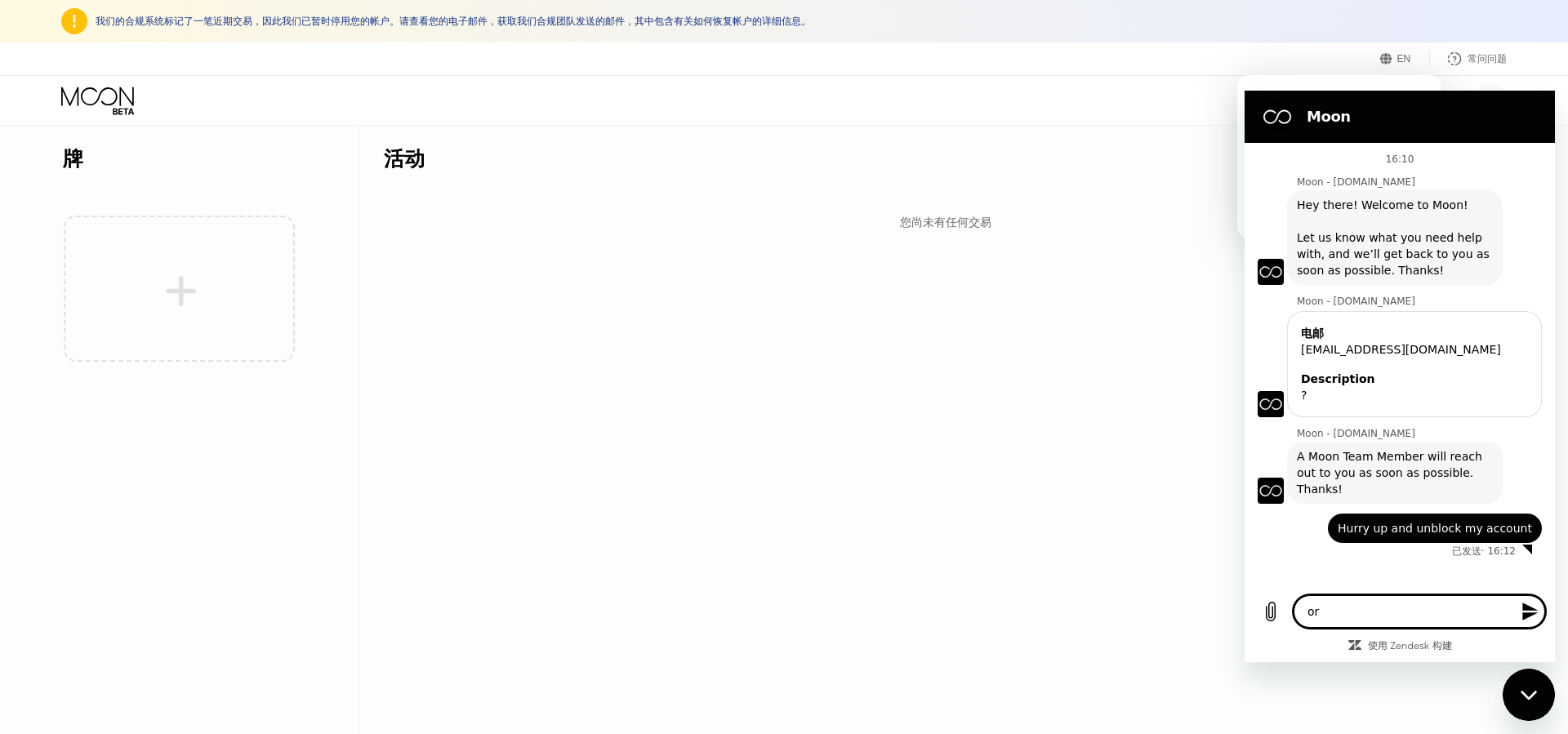
type textarea "For several months now, do you still have any shame? I demand a full refund."
type textarea "x"
type textarea "For several months now, do you still have any shame? I demand a full refund."
click at [1527, 619] on icon "发送消息" at bounding box center [1530, 611] width 20 height 20
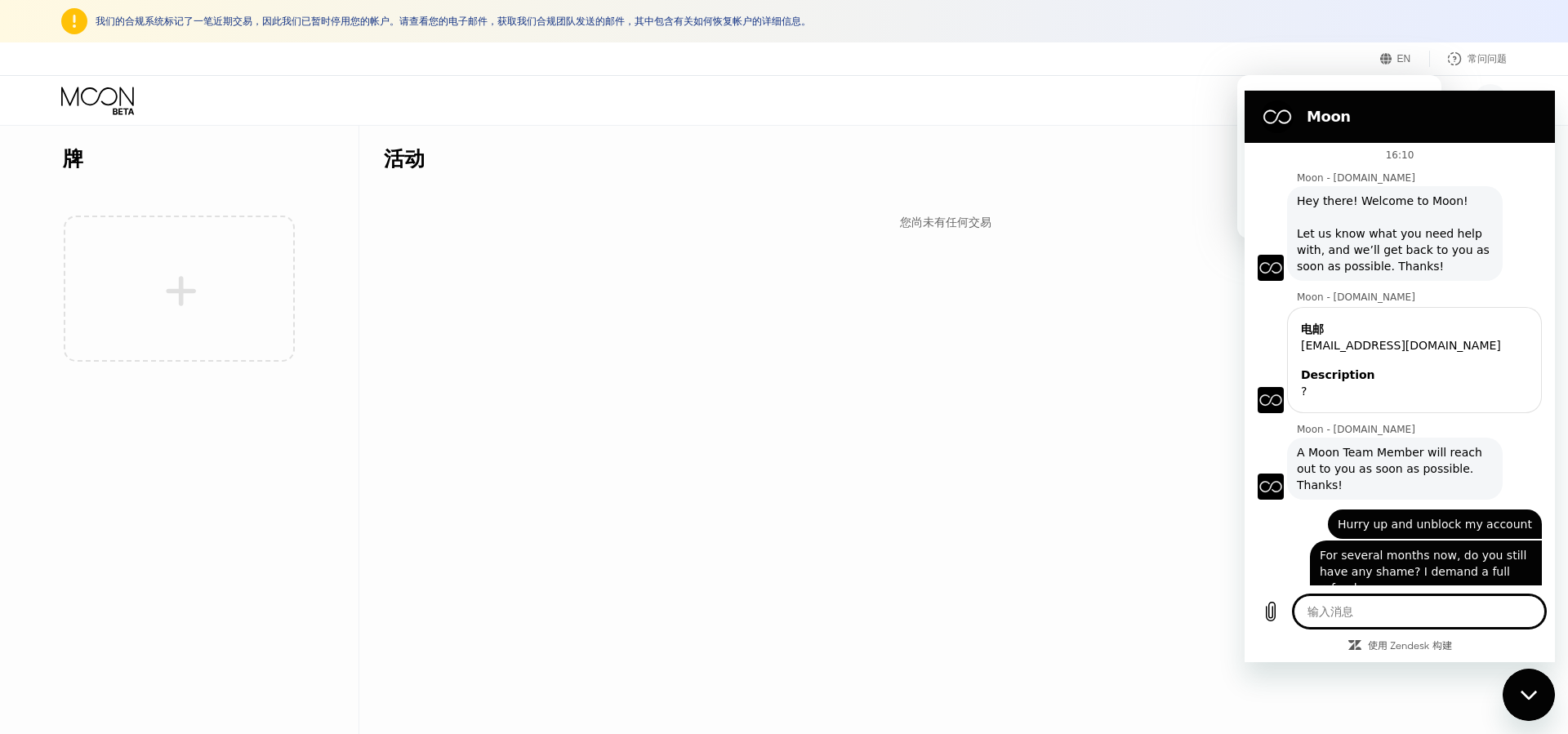
scroll to position [8, 0]
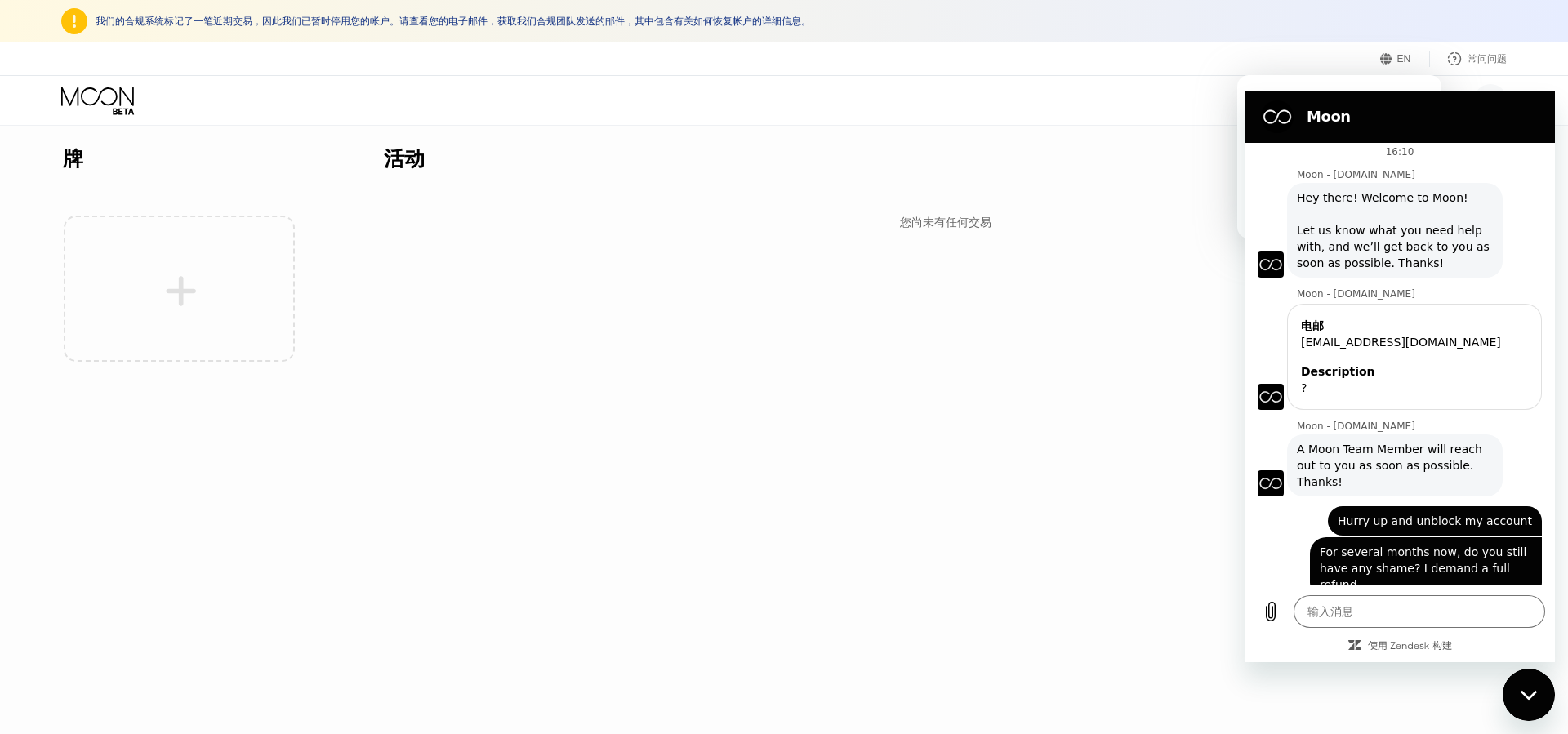
type textarea "x"
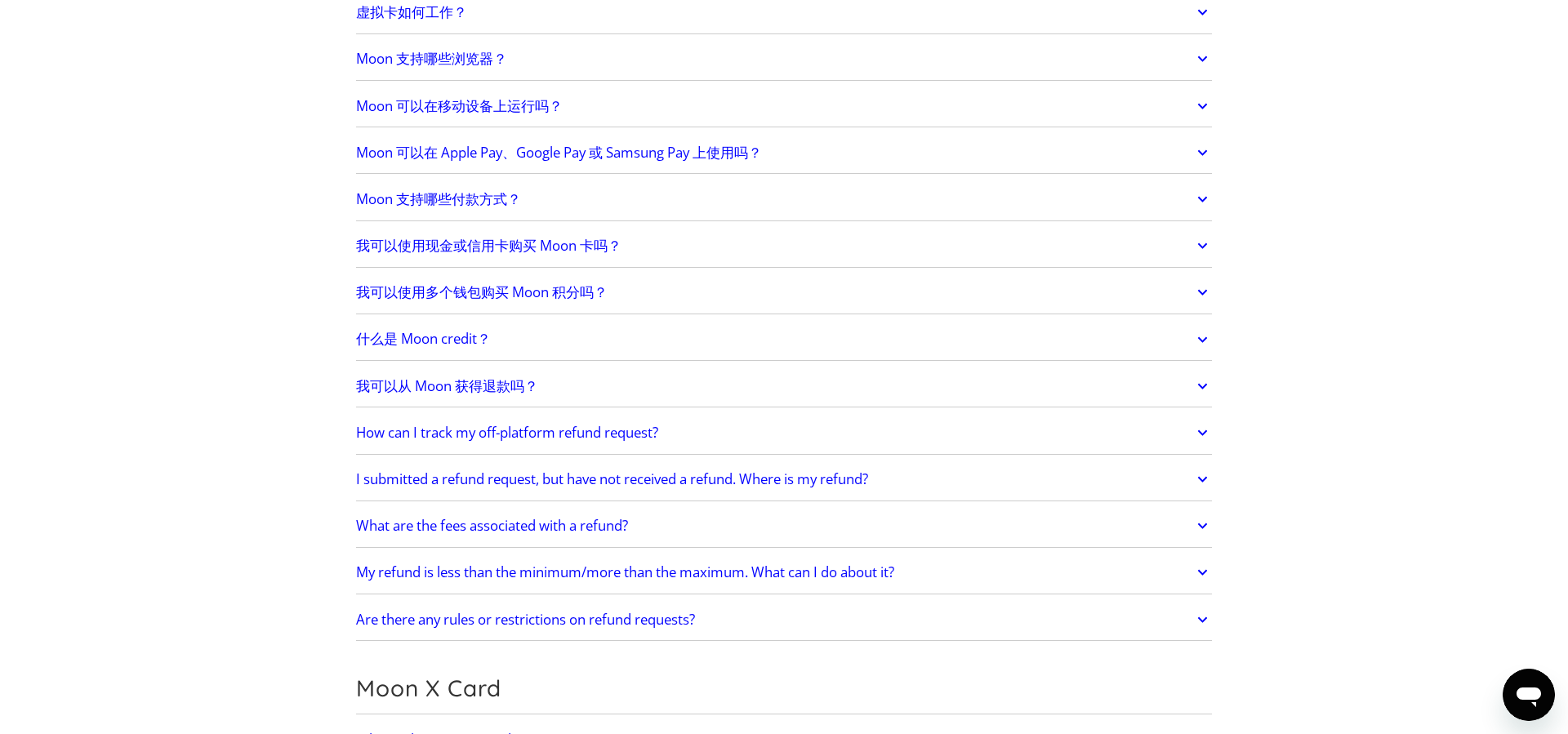
scroll to position [550, 0]
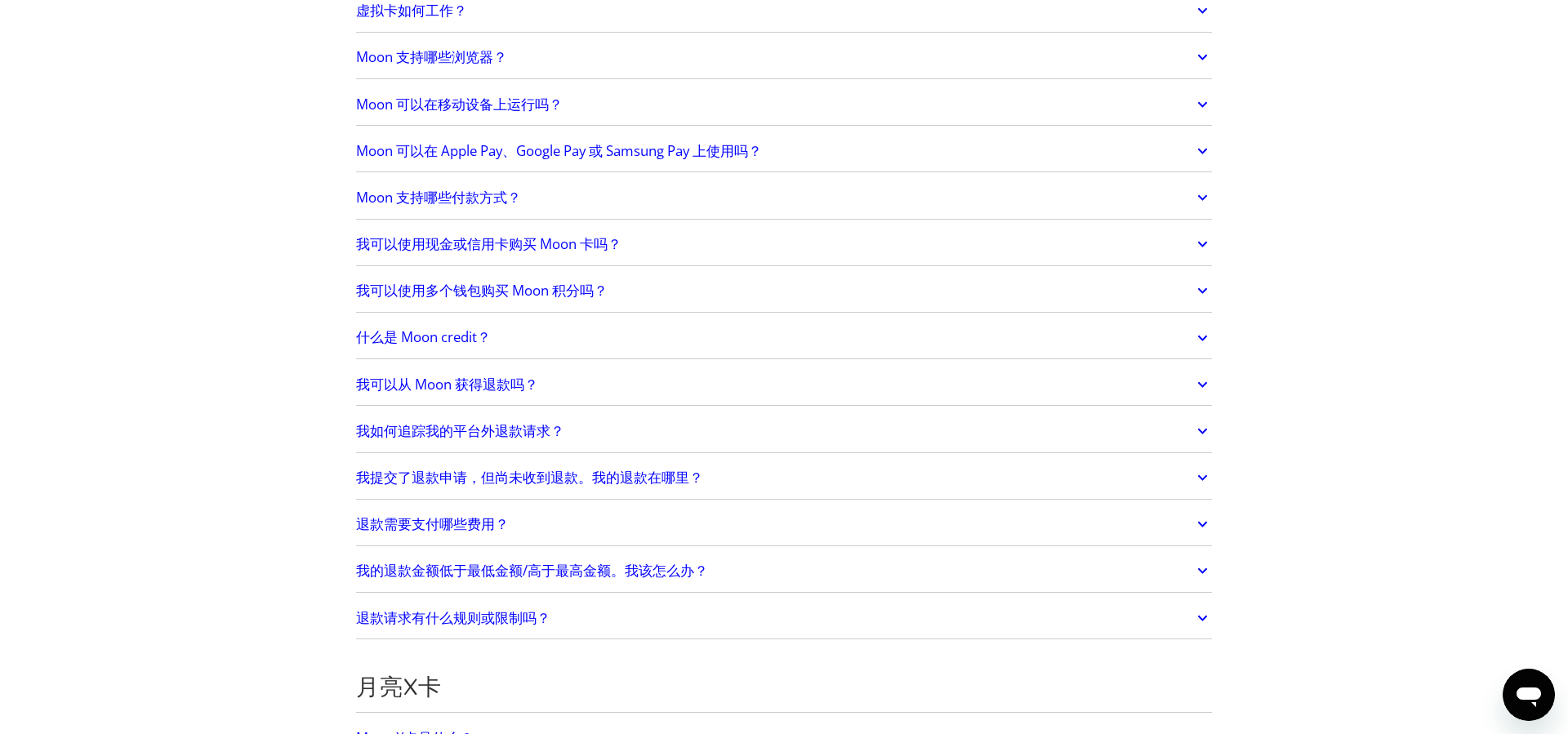
click at [505, 383] on font "我可以从 Moon 获得退款吗？" at bounding box center [446, 384] width 182 height 19
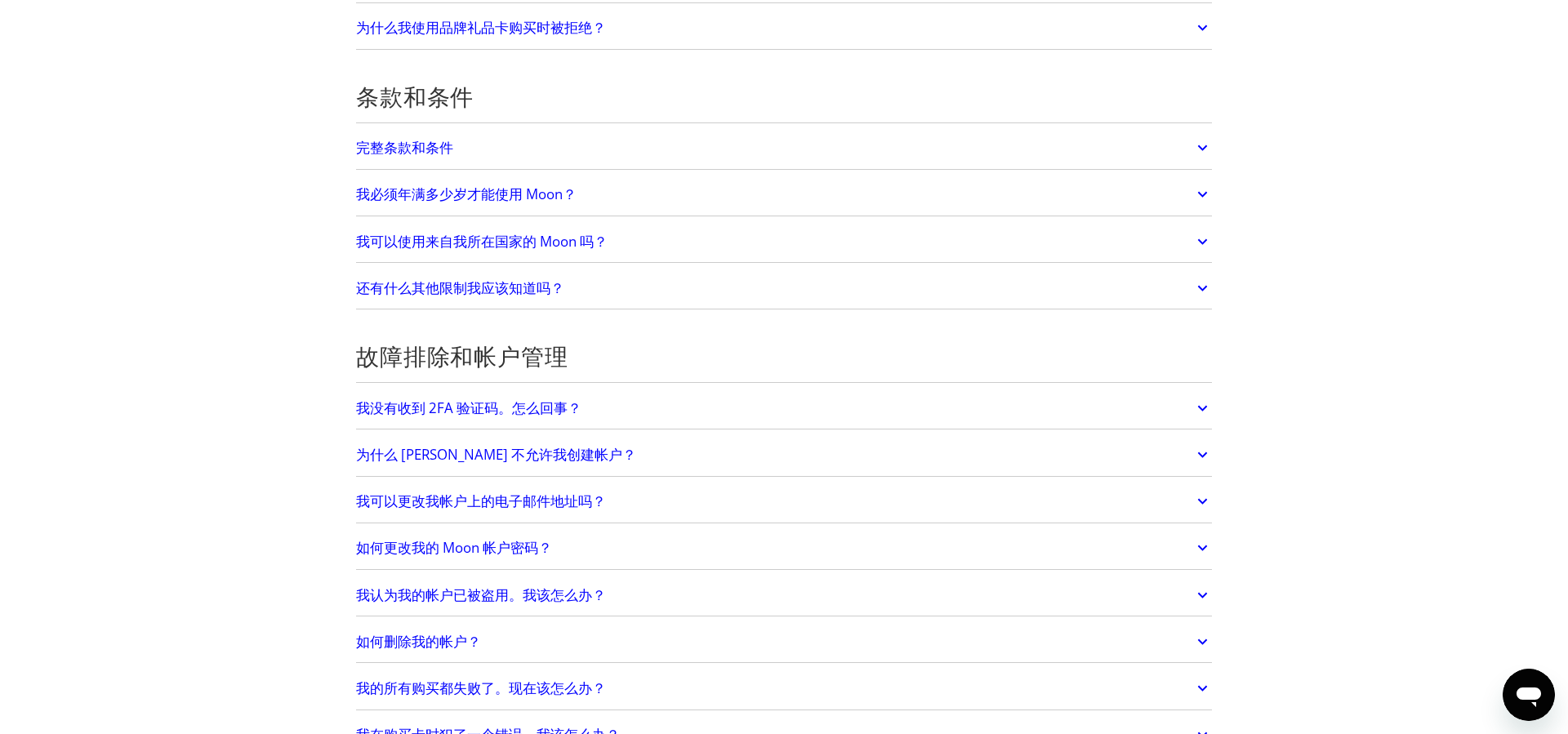
scroll to position [3377, 0]
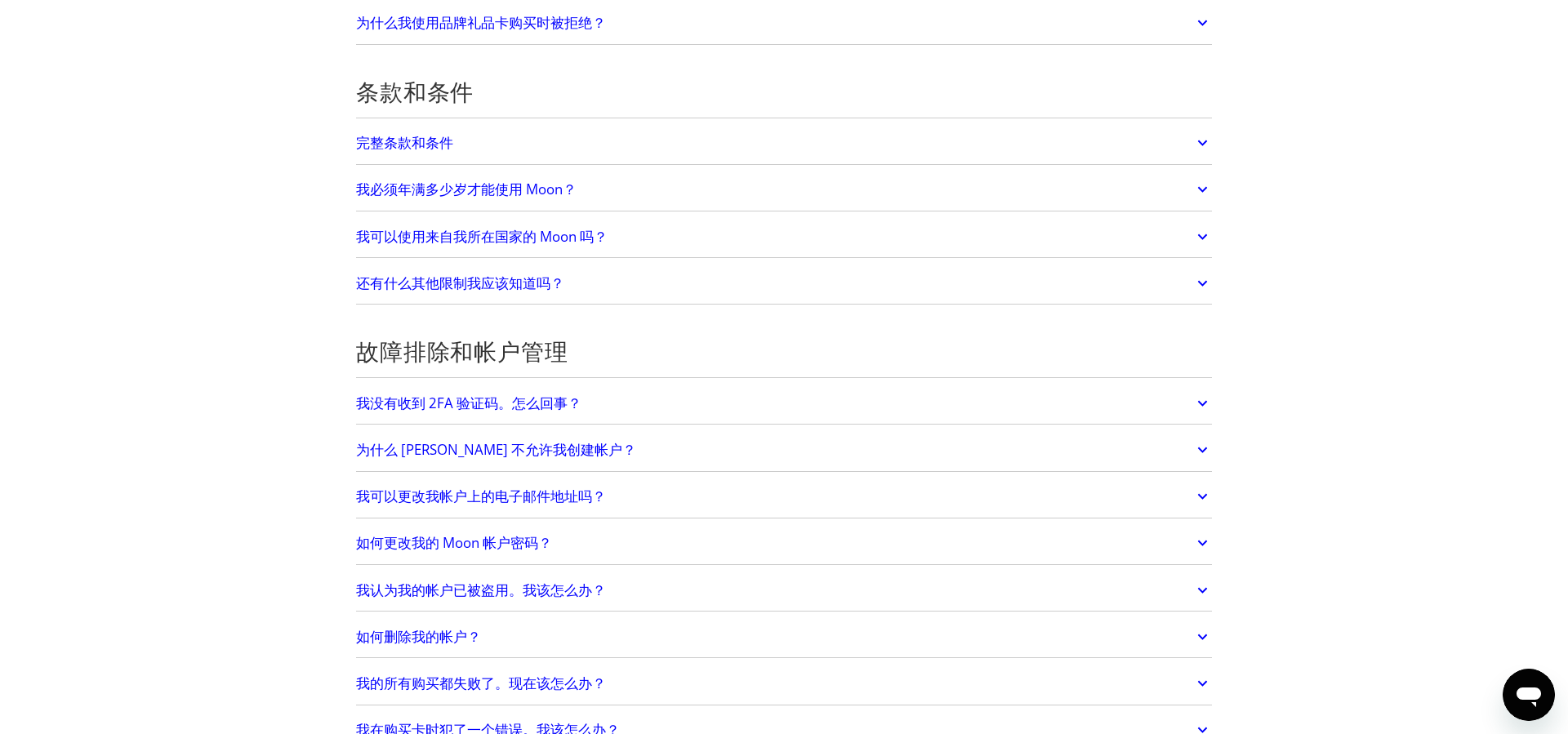
click at [912, 288] on link "还有什么其他限制我应该知道吗？" at bounding box center [783, 283] width 856 height 35
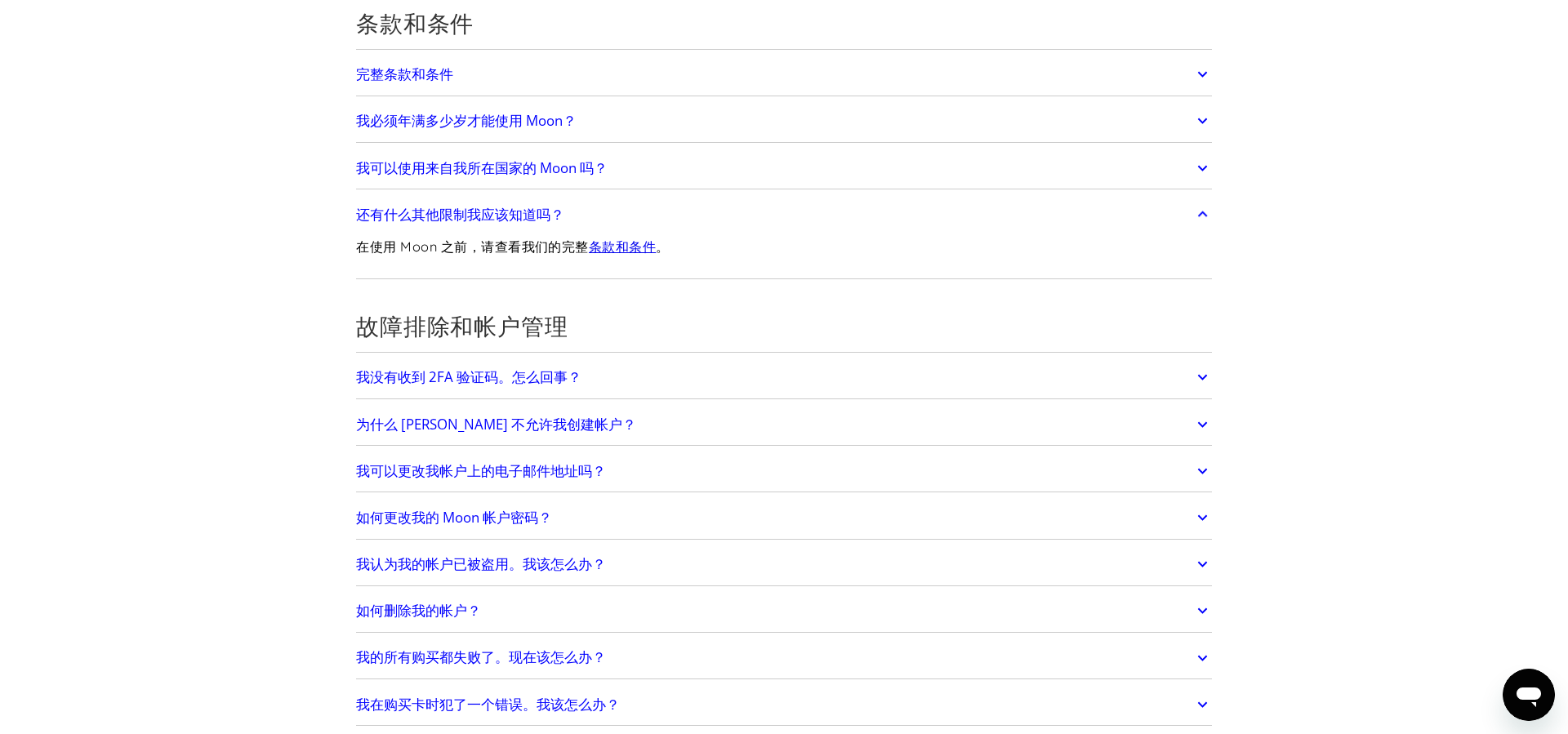
scroll to position [3515, 0]
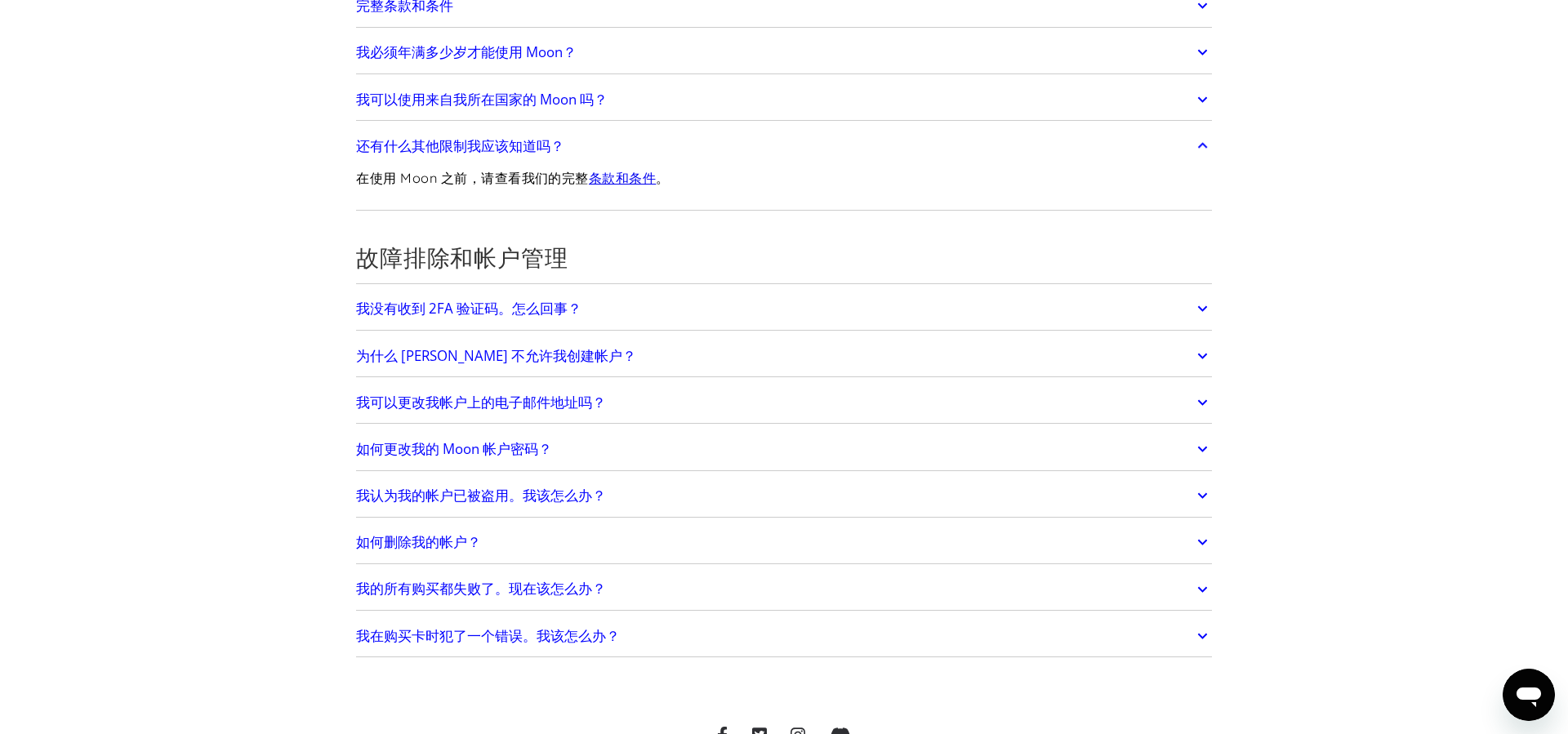
click at [914, 637] on link "我在购买卡时犯了一个错误。我该怎么办？" at bounding box center [783, 636] width 856 height 35
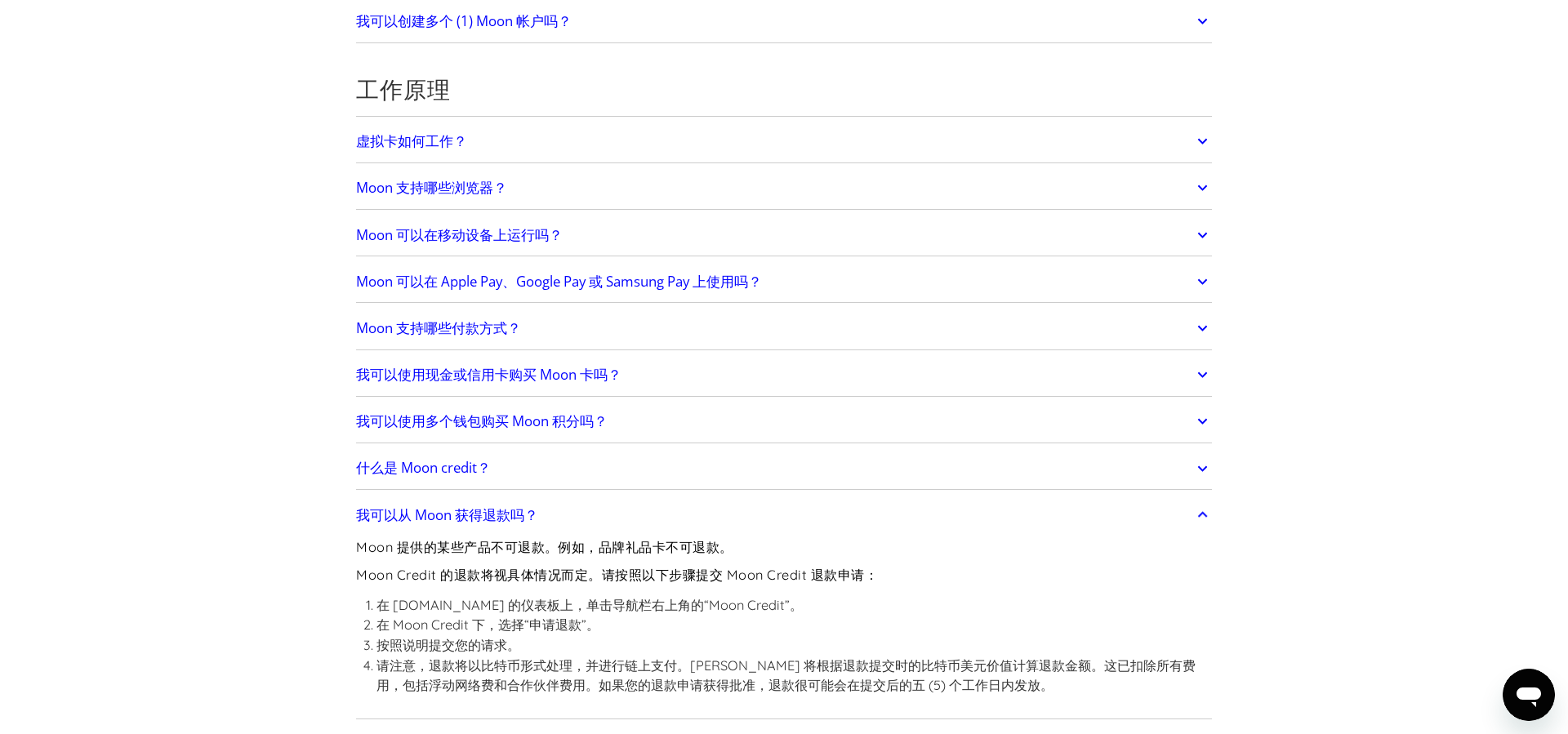
scroll to position [0, 0]
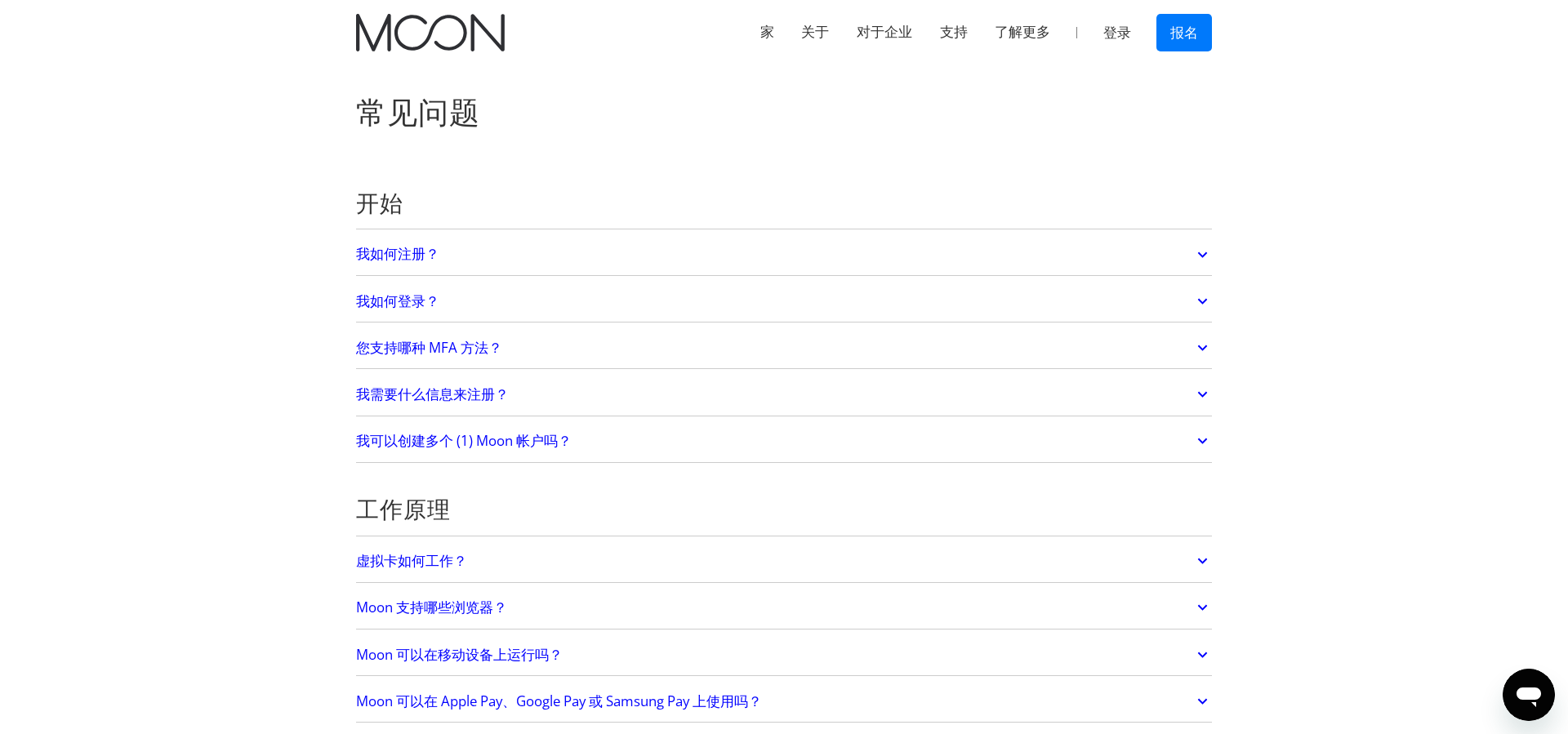
click at [447, 352] on font "您支持哪种 MFA 方法？" at bounding box center [428, 347] width 146 height 19
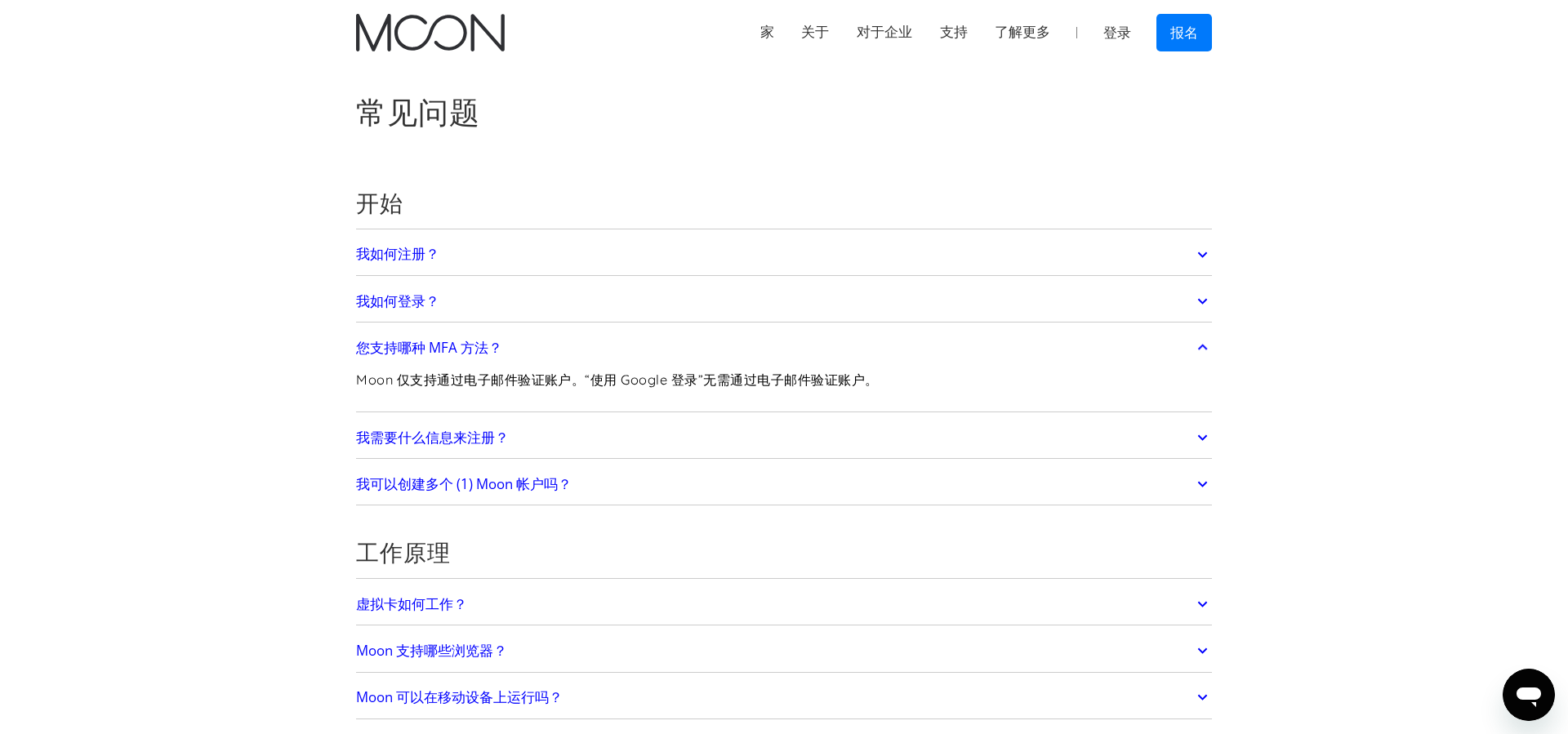
click at [583, 439] on link "我需要什么信息来注册？" at bounding box center [783, 438] width 856 height 35
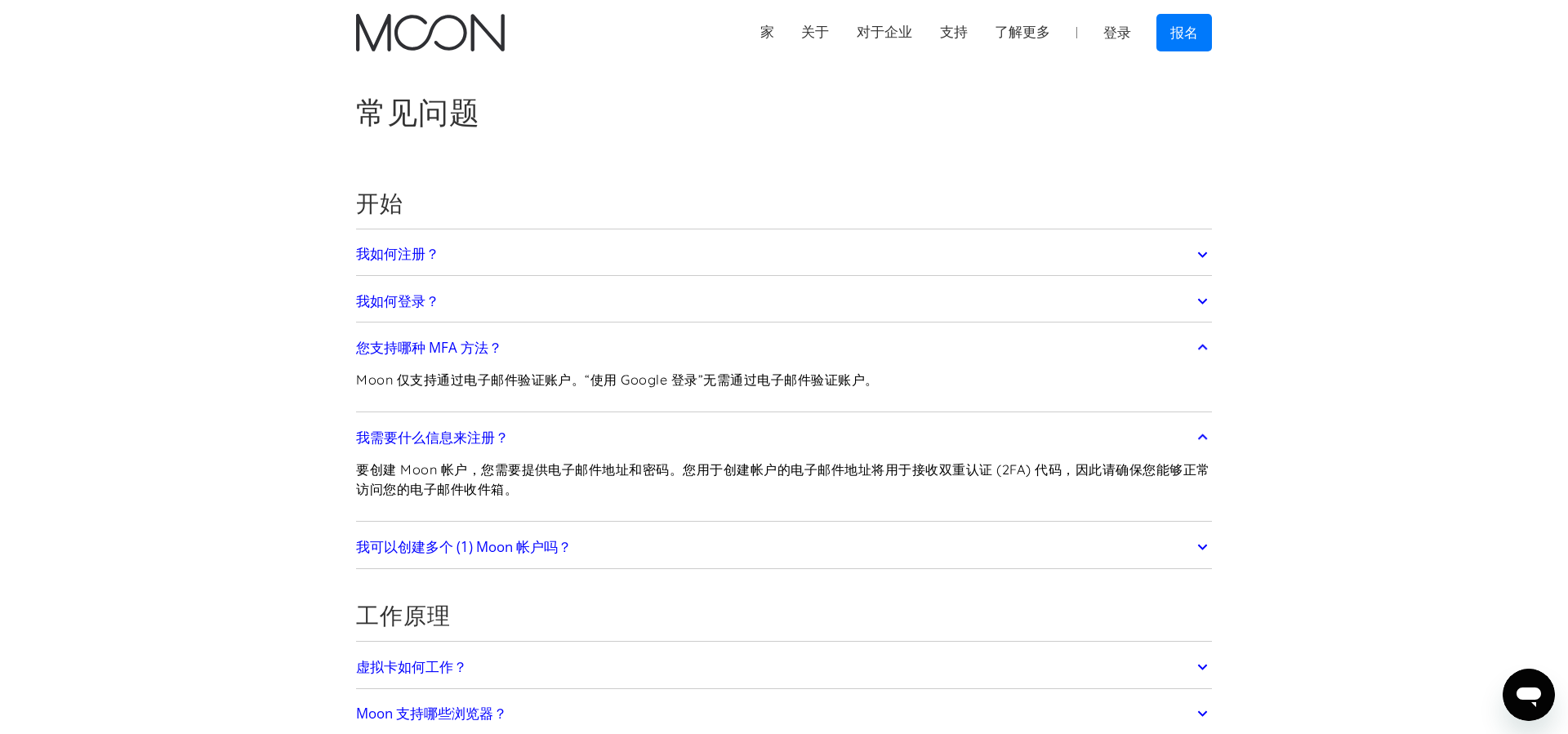
click at [631, 541] on link "我可以创建多个 (1) Moon 帐户吗？" at bounding box center [783, 547] width 856 height 35
drag, startPoint x: 728, startPoint y: 227, endPoint x: 713, endPoint y: 225, distance: 15.1
click at [713, 225] on div "开始" at bounding box center [783, 207] width 856 height 44
